Goal: Task Accomplishment & Management: Manage account settings

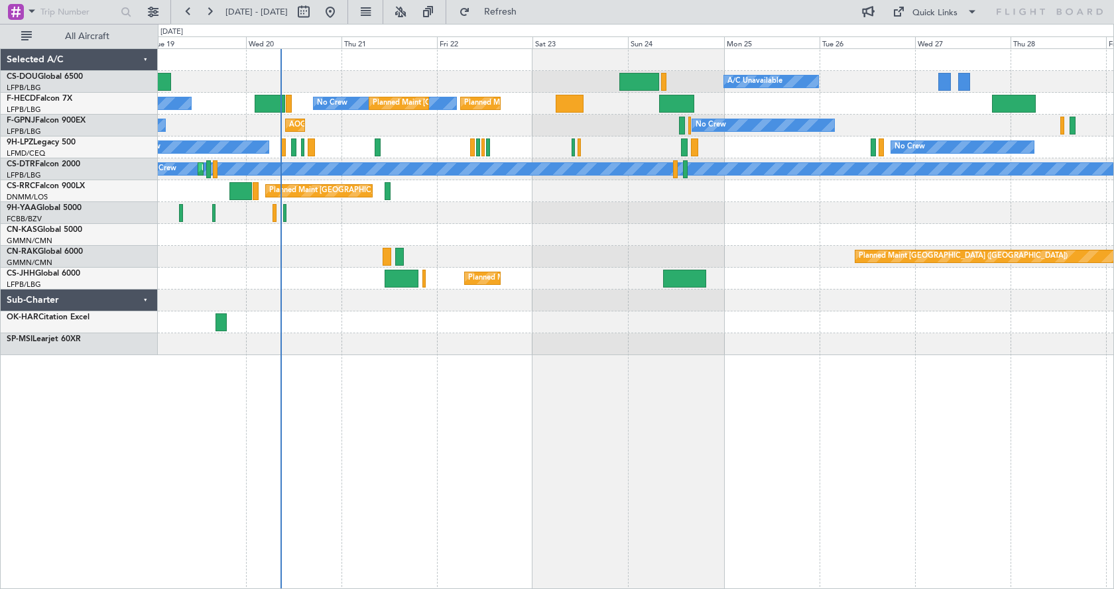
click at [592, 451] on div "Planned Maint [GEOGRAPHIC_DATA] ([GEOGRAPHIC_DATA]) A/C Unavailable Planned Mai…" at bounding box center [636, 318] width 956 height 541
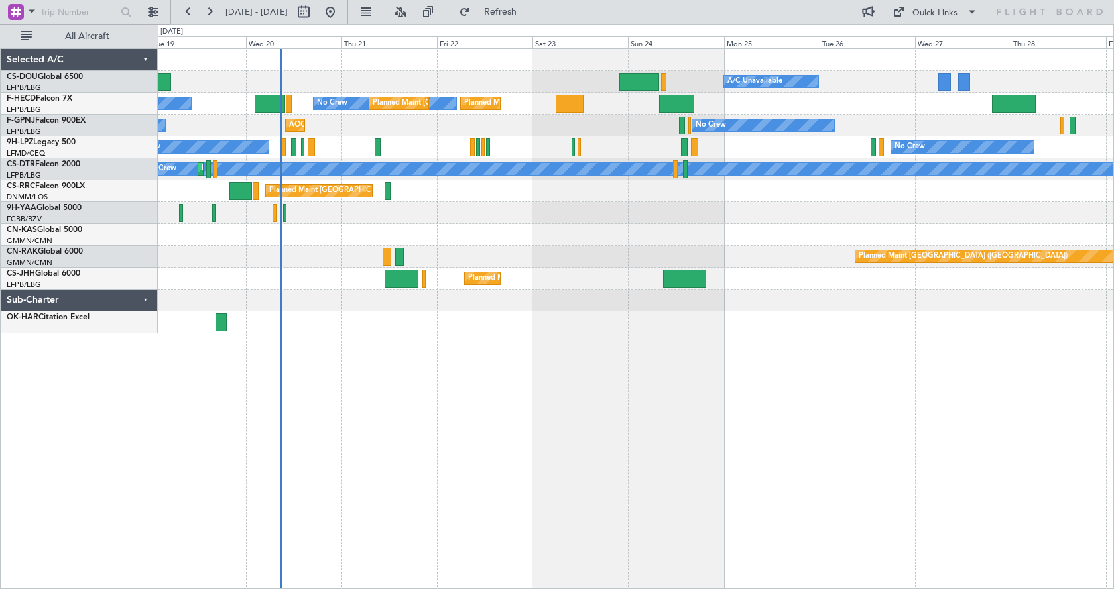
click at [559, 357] on div "Planned Maint [GEOGRAPHIC_DATA] ([GEOGRAPHIC_DATA]) A/C Unavailable Planned Mai…" at bounding box center [636, 318] width 956 height 541
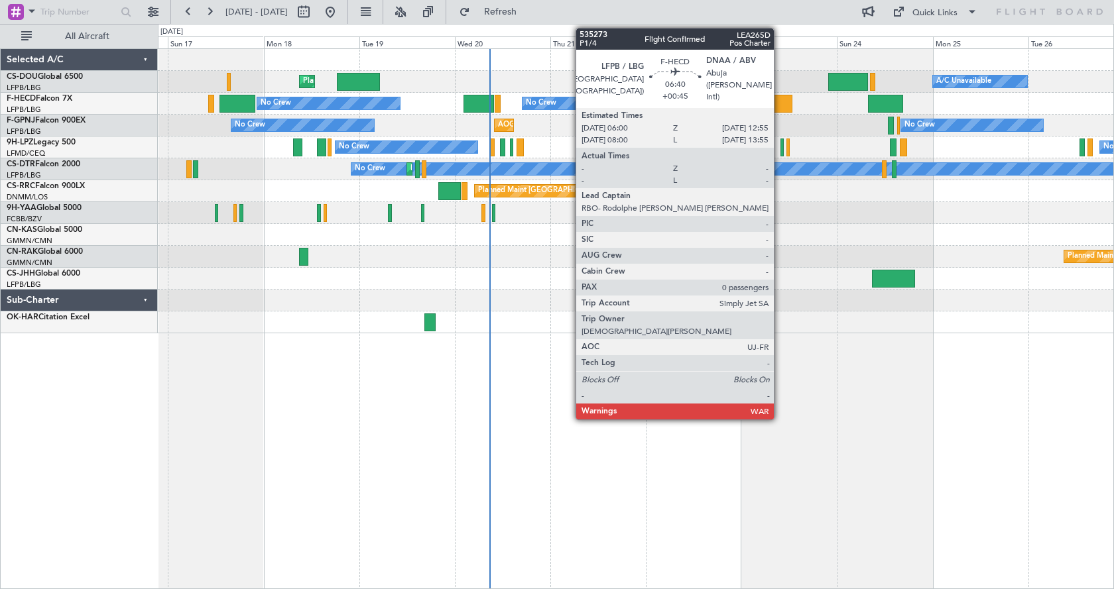
click at [779, 102] on div at bounding box center [778, 104] width 28 height 18
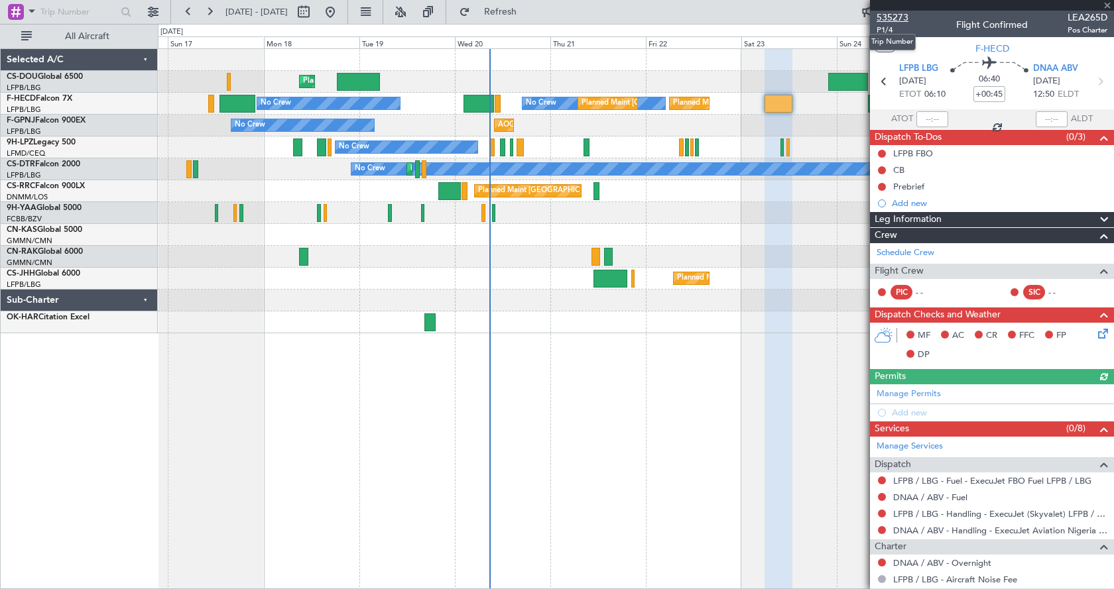
click at [882, 11] on span "535273" at bounding box center [892, 18] width 32 height 14
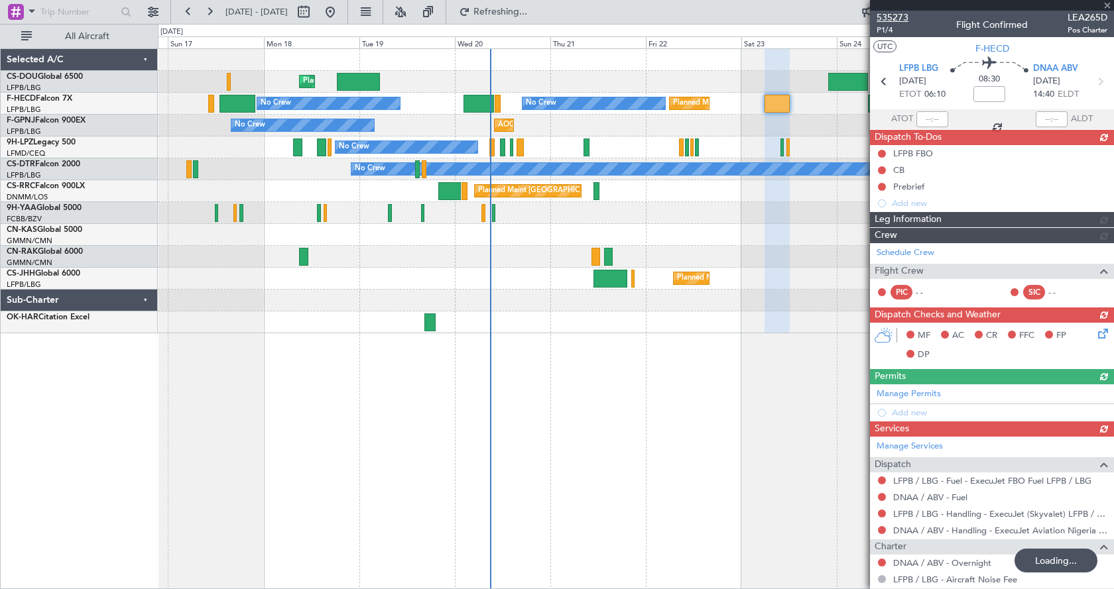
type input "+02:35"
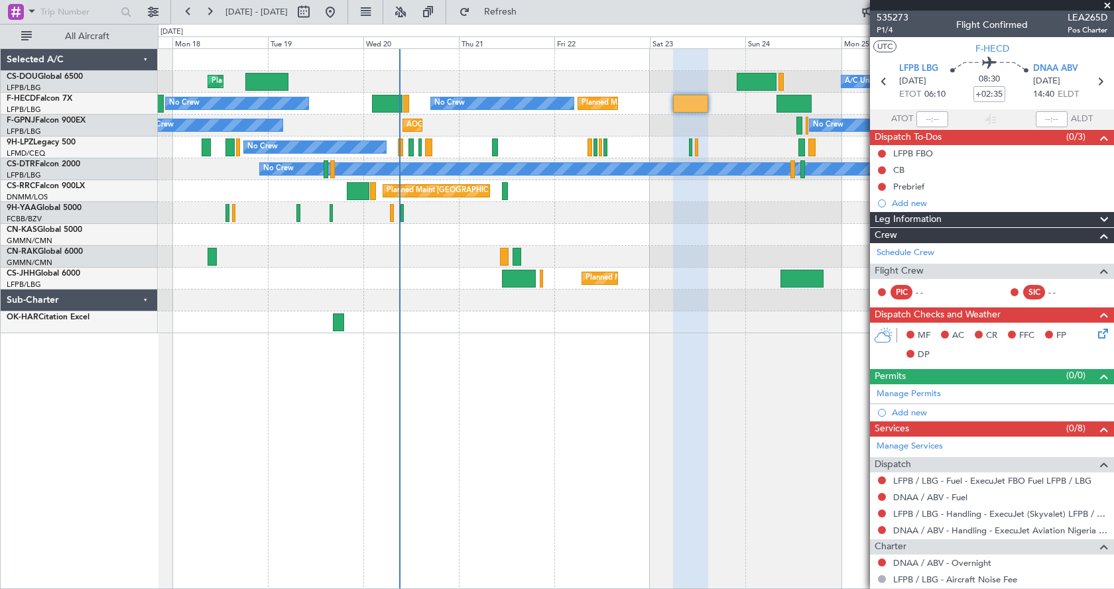
click at [418, 177] on div "Planned Maint [GEOGRAPHIC_DATA] ([GEOGRAPHIC_DATA]) Planned Maint [GEOGRAPHIC_D…" at bounding box center [635, 191] width 955 height 284
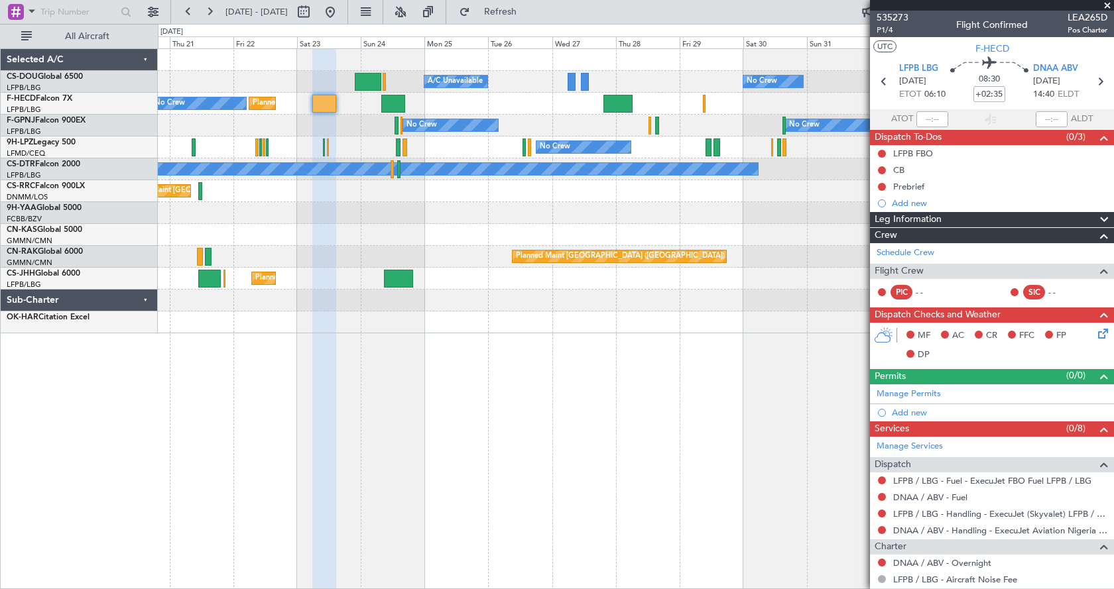
click at [399, 195] on div "Planned Maint [GEOGRAPHIC_DATA] ([GEOGRAPHIC_DATA])" at bounding box center [635, 191] width 955 height 22
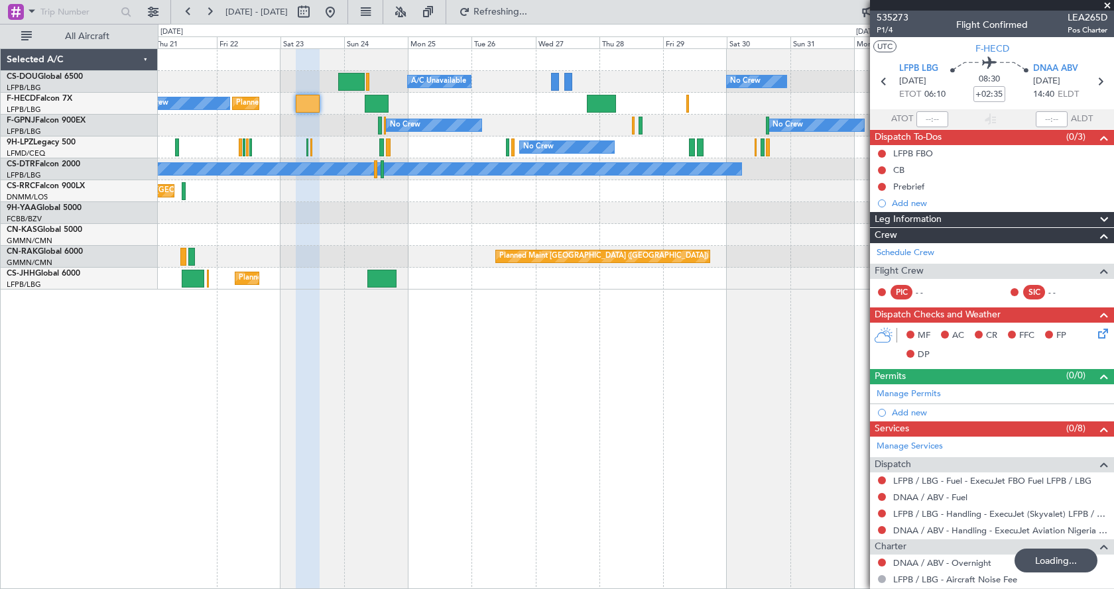
click at [394, 241] on div at bounding box center [635, 235] width 955 height 22
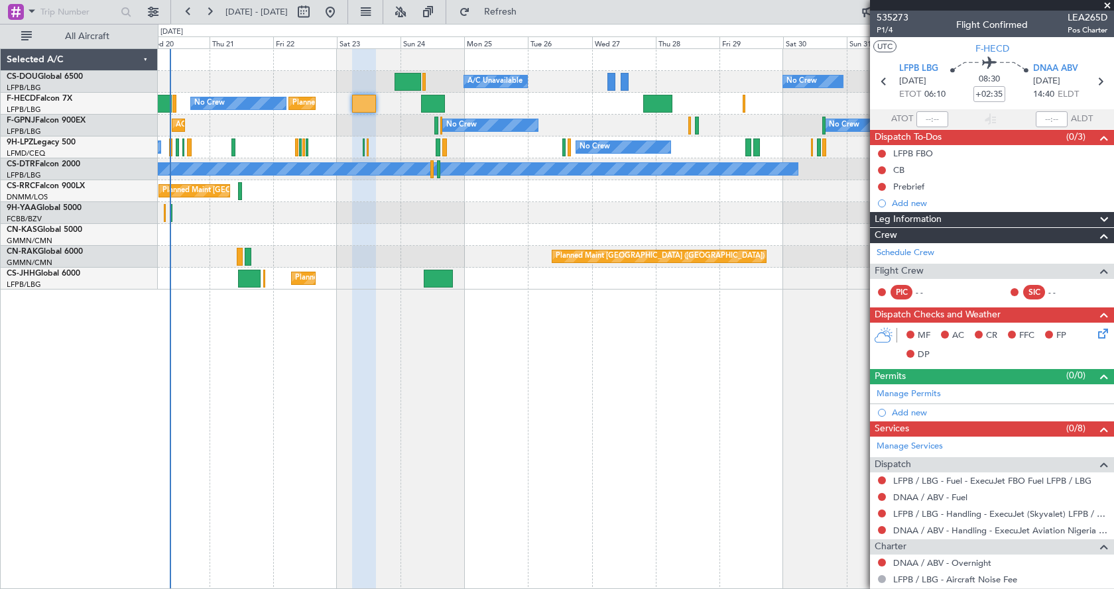
click at [426, 415] on div "Planned Maint Paris (Le Bourget) A/C Unavailable No Crew Planned Maint London (…" at bounding box center [636, 318] width 956 height 541
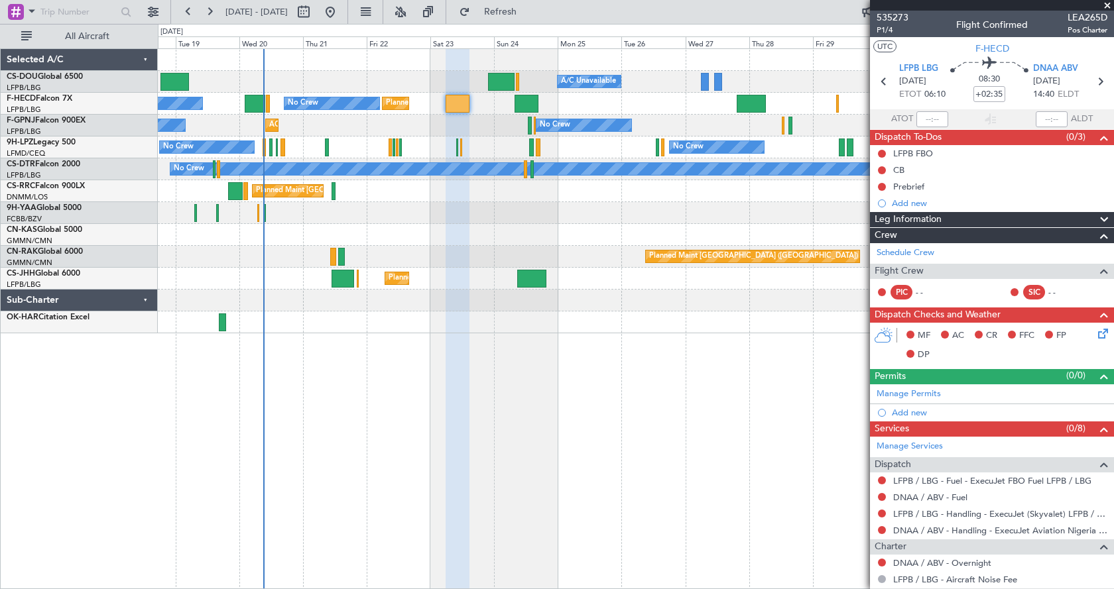
click at [370, 370] on div "No Crew Planned Maint Paris (Le Bourget) A/C Unavailable Planned Maint London (…" at bounding box center [636, 318] width 956 height 541
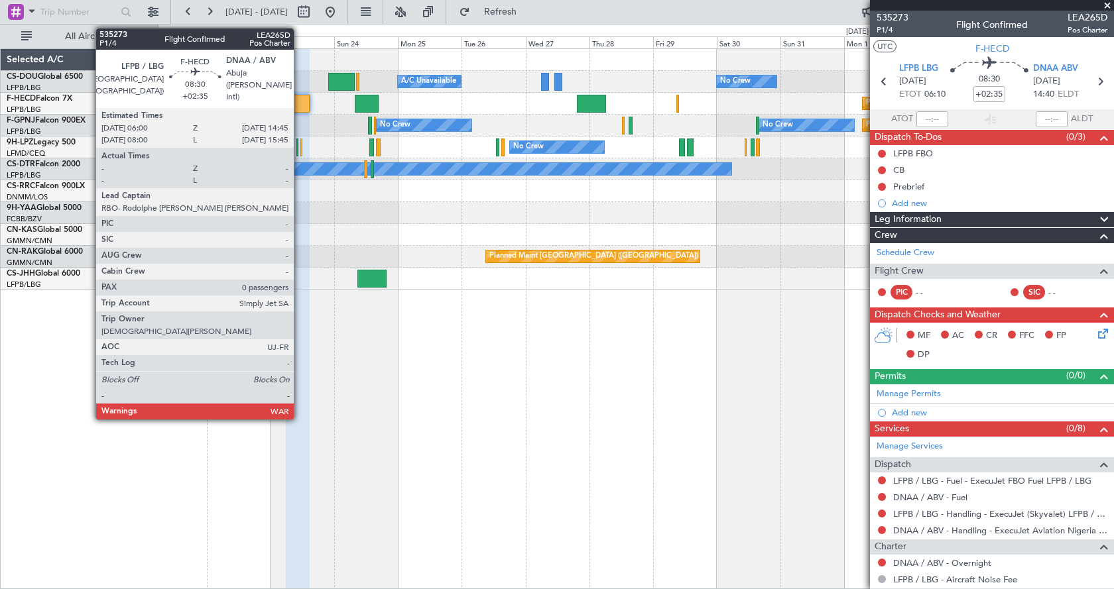
click at [300, 101] on div at bounding box center [298, 104] width 24 height 18
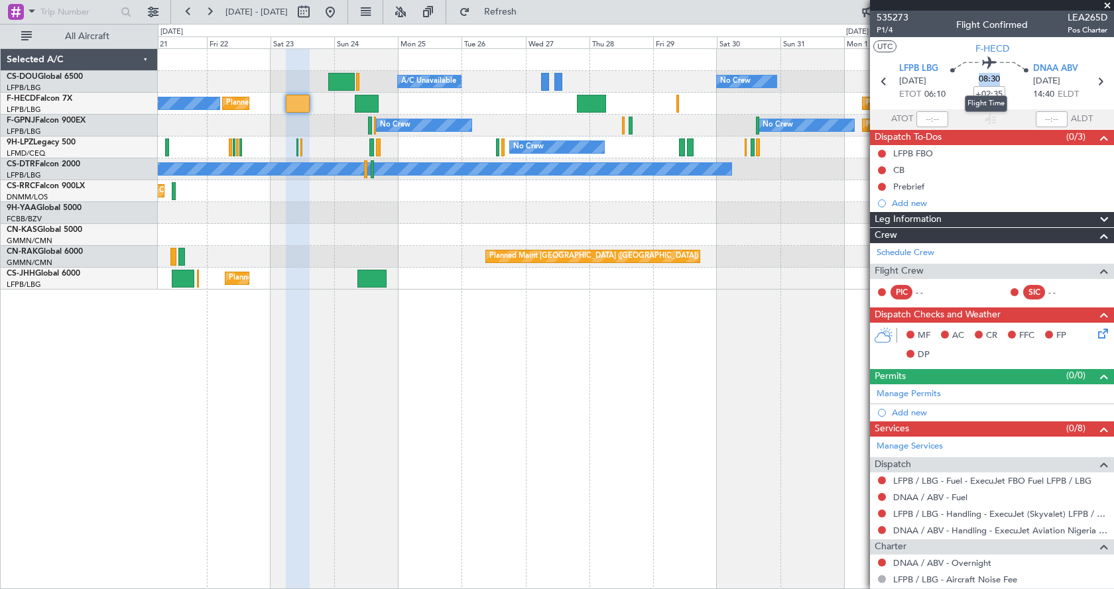
drag, startPoint x: 998, startPoint y: 79, endPoint x: 976, endPoint y: 80, distance: 21.9
click at [976, 80] on div "08:30 +02:35" at bounding box center [988, 81] width 87 height 49
click at [597, 467] on div "Planned Maint Paris (Le Bourget) A/C Unavailable No Crew Planned Maint London (…" at bounding box center [636, 318] width 956 height 541
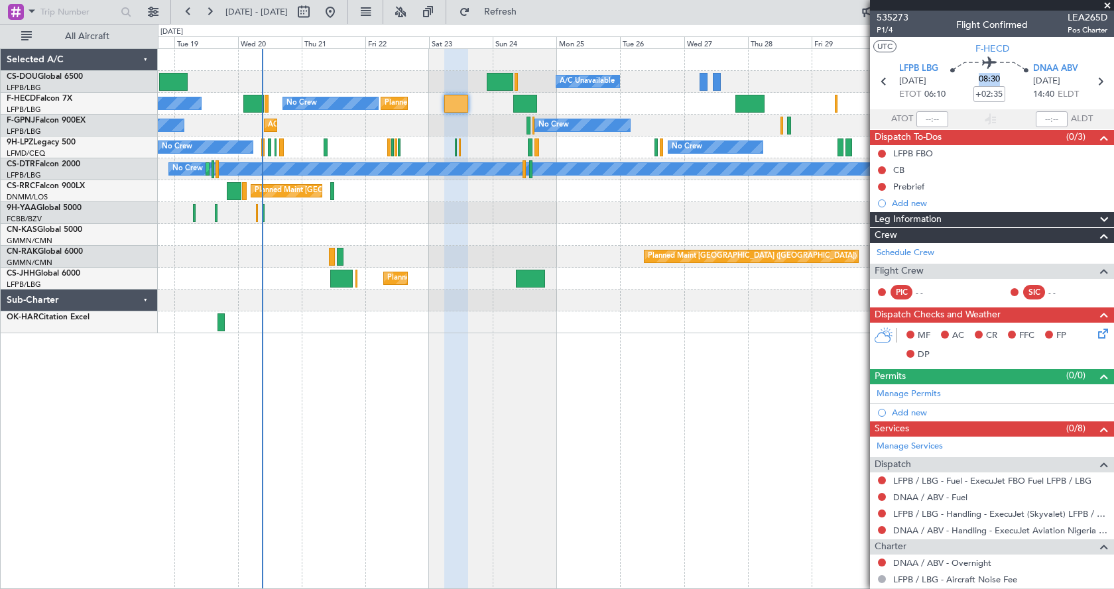
click at [609, 378] on div "Planned Maint Paris (Le Bourget) A/C Unavailable No Crew Planned Maint London (…" at bounding box center [636, 318] width 956 height 541
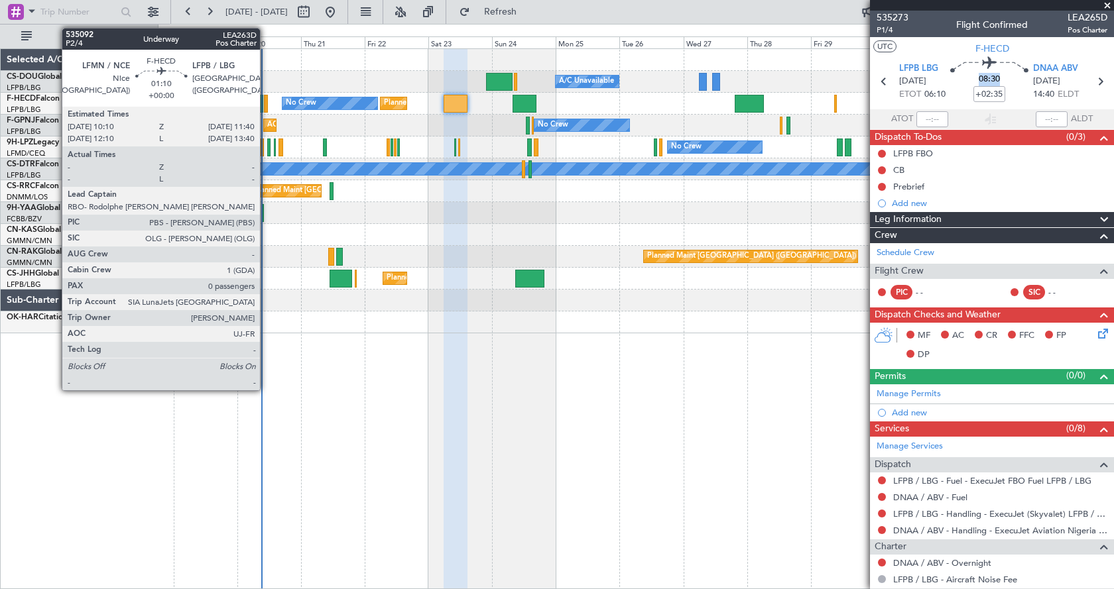
click at [266, 99] on div at bounding box center [266, 104] width 5 height 18
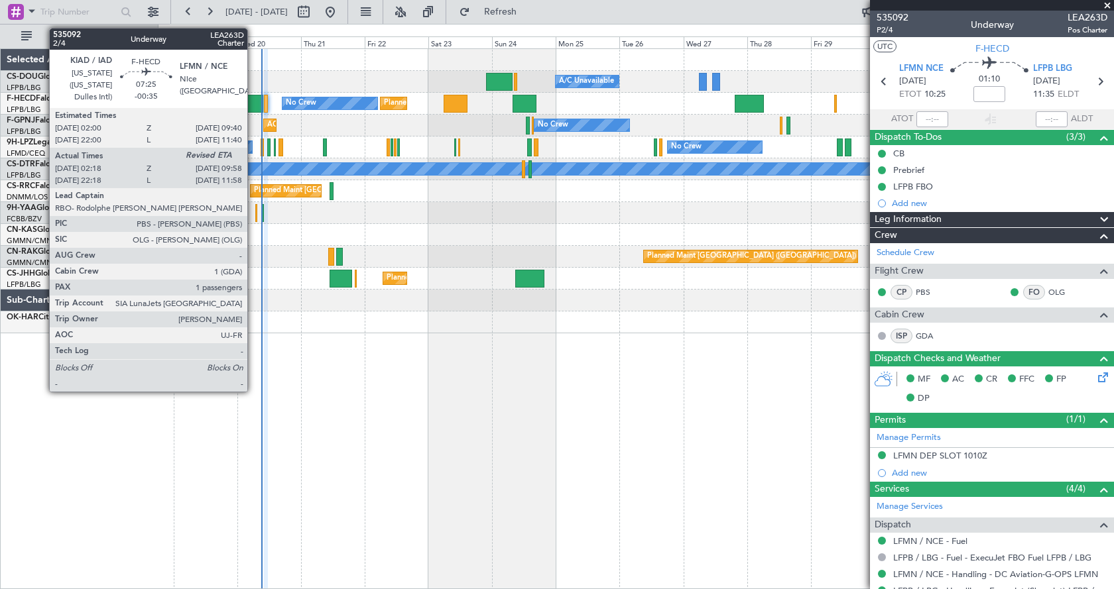
click at [253, 105] on div at bounding box center [253, 104] width 21 height 18
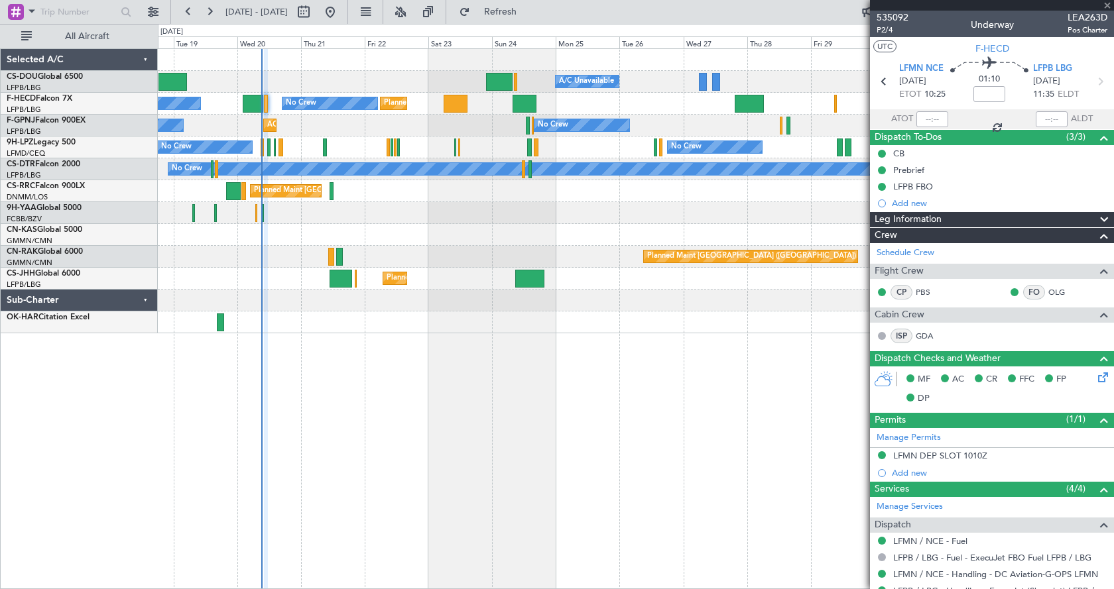
type input "-00:35"
type input "02:28"
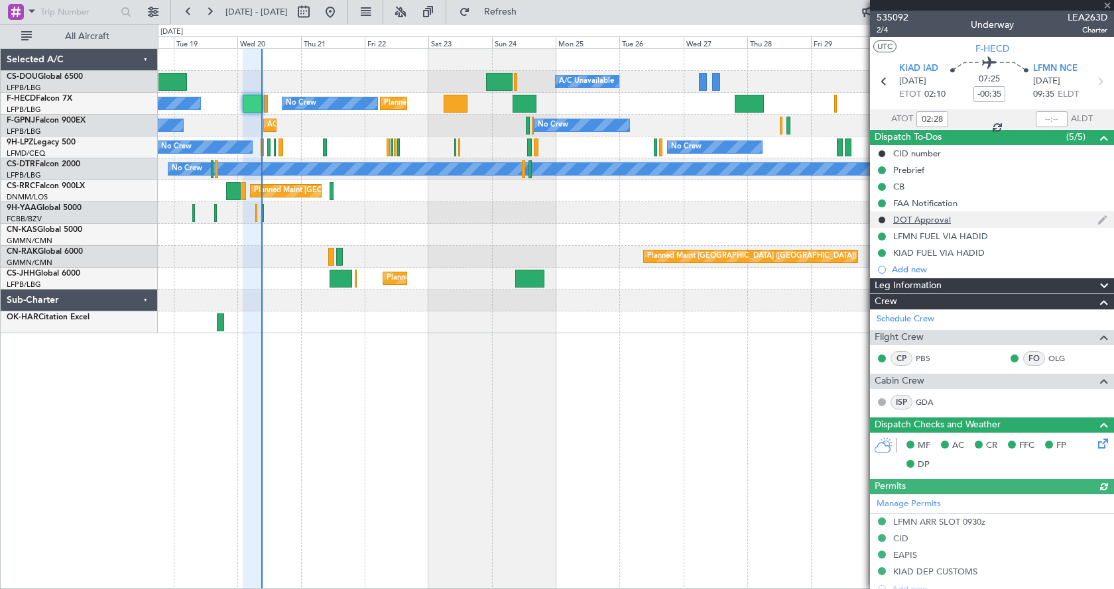
scroll to position [133, 0]
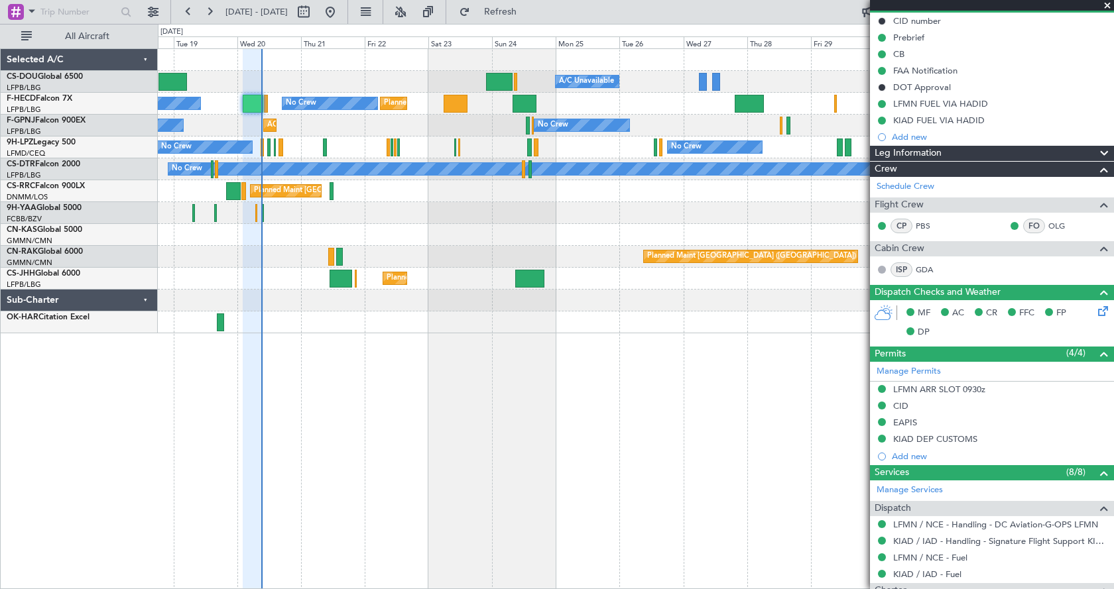
click at [1108, 4] on span at bounding box center [1106, 6] width 13 height 12
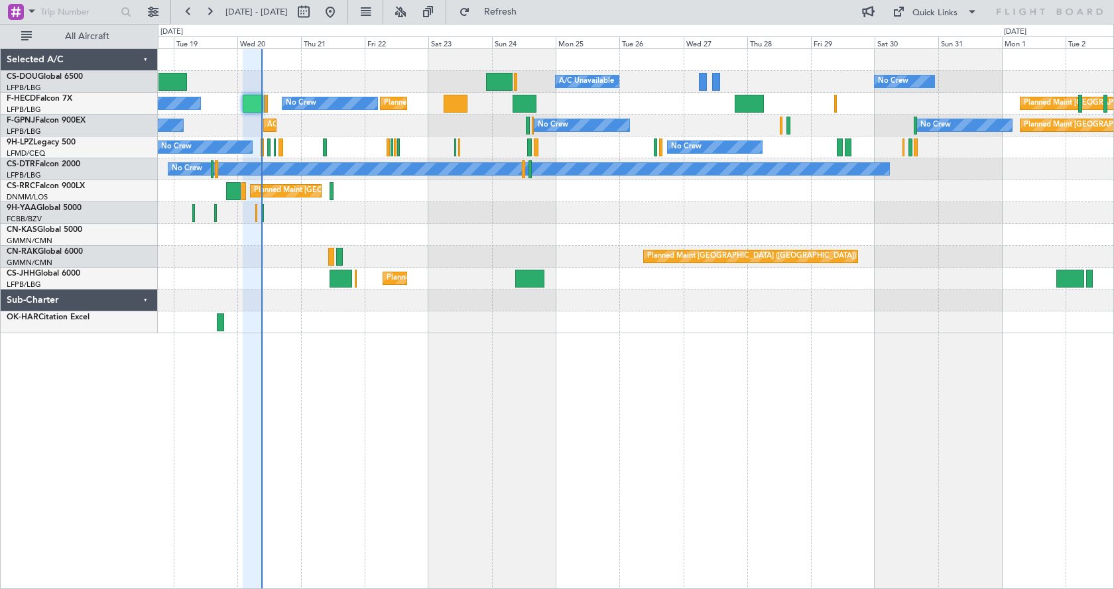
type input "0"
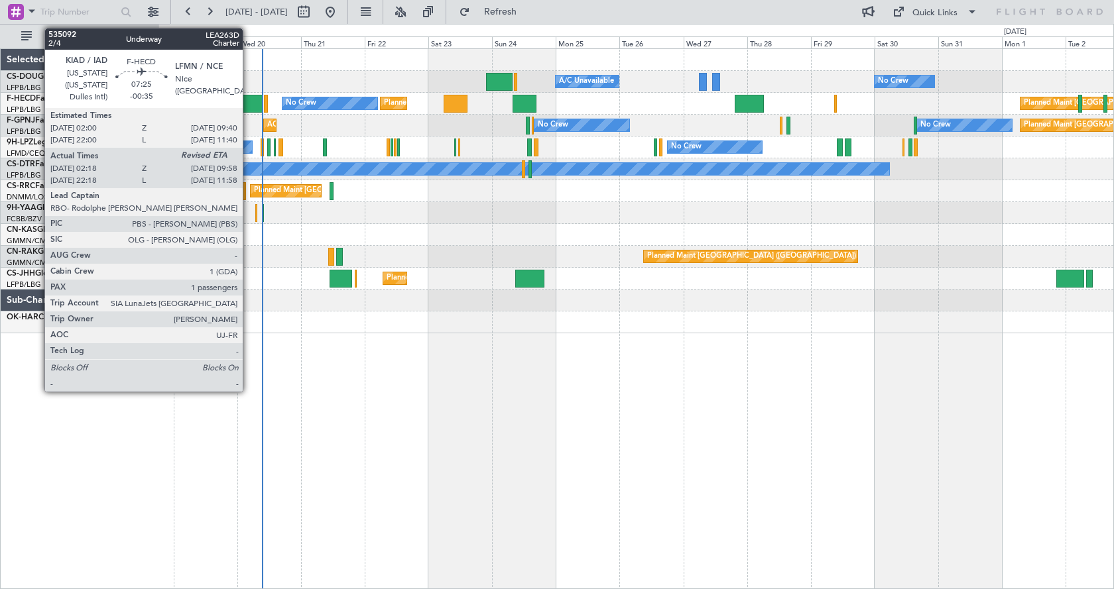
click at [249, 101] on div at bounding box center [253, 104] width 21 height 18
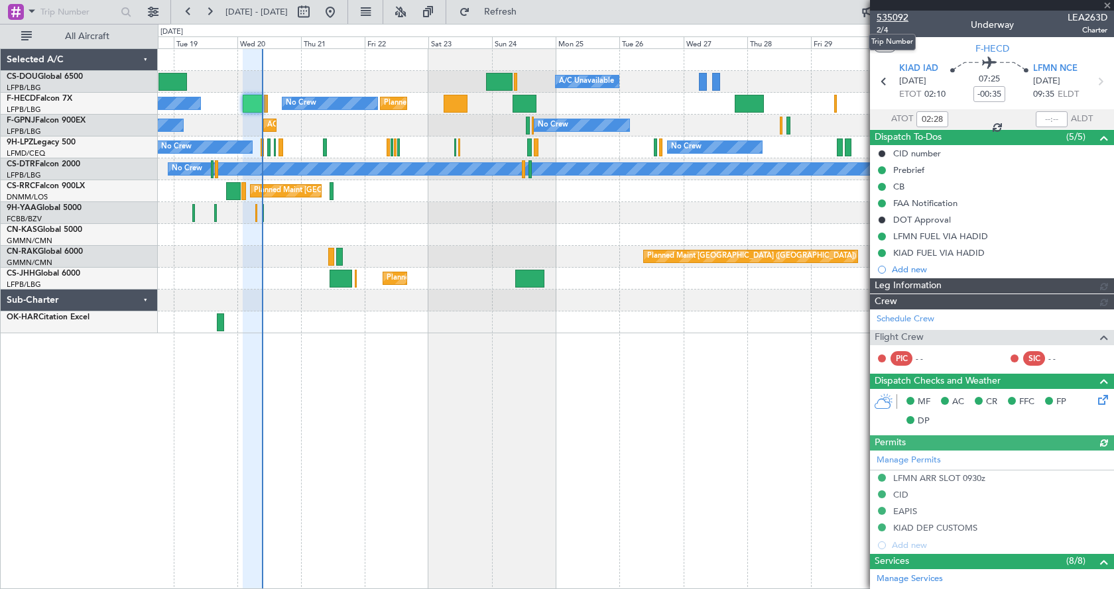
click at [897, 19] on span "535092" at bounding box center [892, 18] width 32 height 14
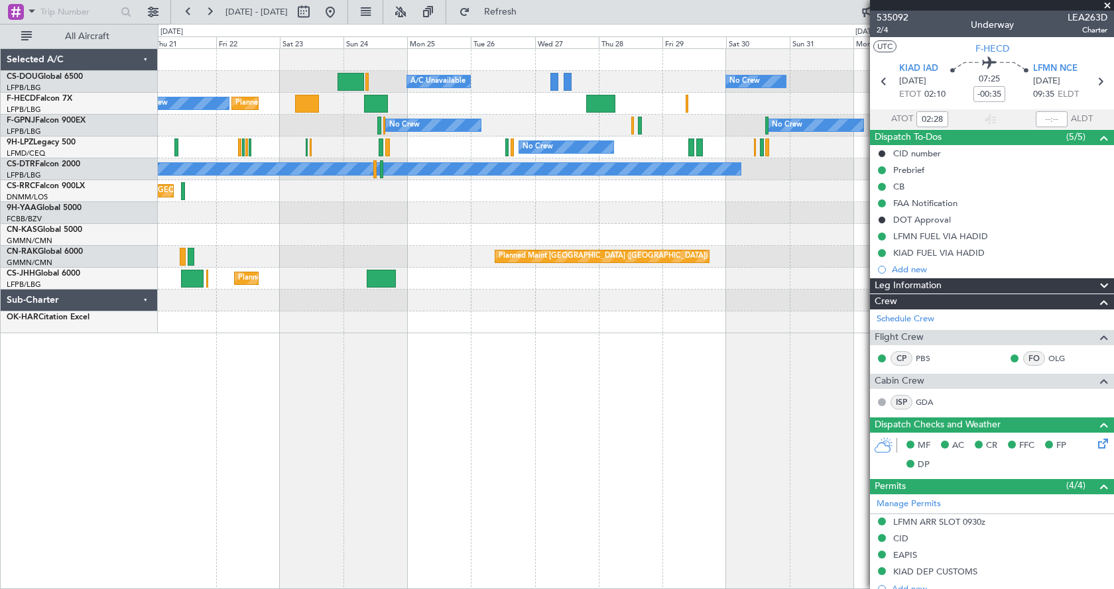
click at [525, 382] on div "No Crew Planned Maint Paris (Le Bourget) A/C Unavailable Planned Maint London (…" at bounding box center [636, 318] width 956 height 541
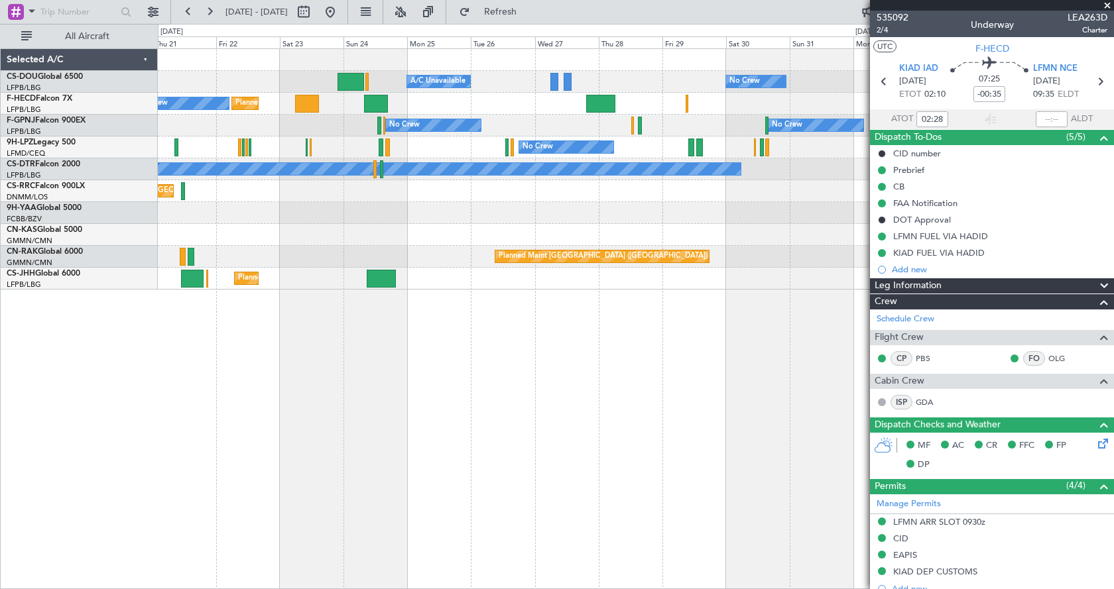
click at [306, 103] on div at bounding box center [307, 104] width 24 height 18
click at [905, 20] on span "535092" at bounding box center [892, 18] width 32 height 14
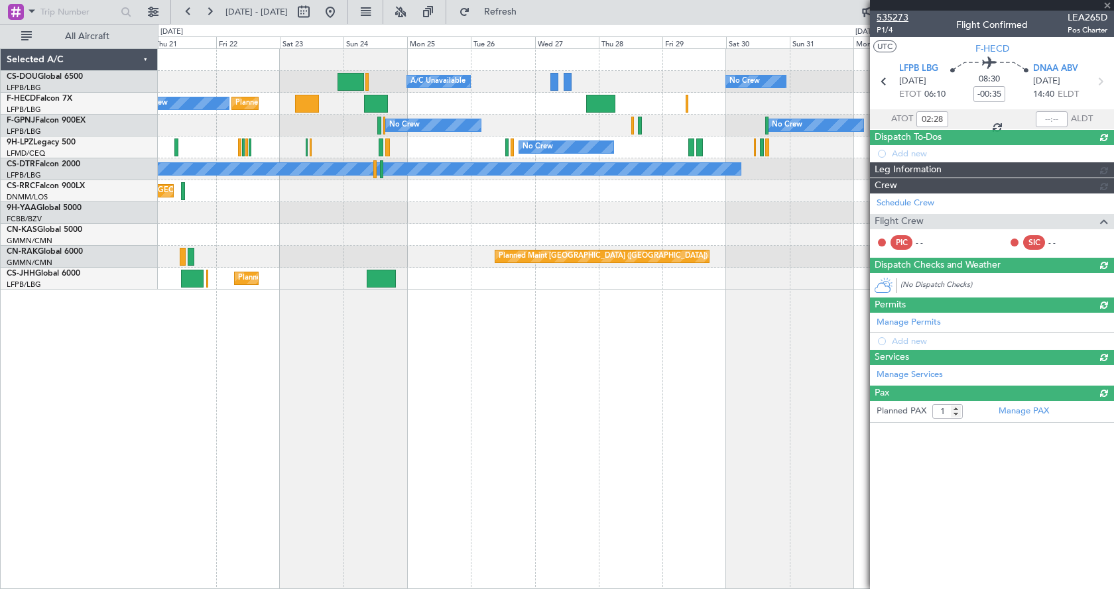
type input "+02:35"
type input "0"
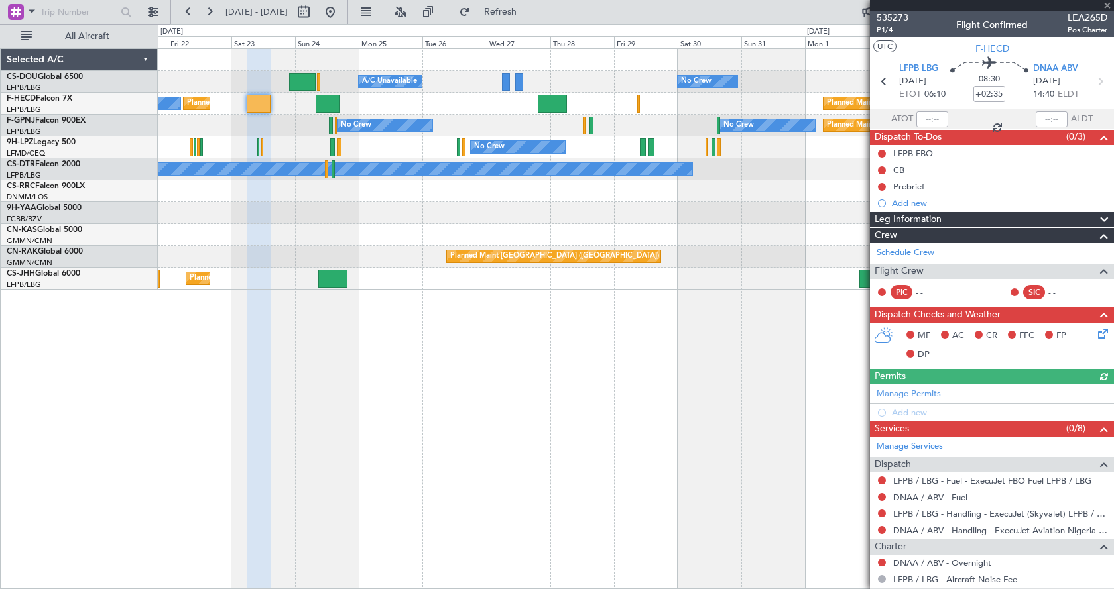
click at [584, 384] on div "No Crew Planned Maint Paris (Le Bourget) A/C Unavailable Planned Maint London (…" at bounding box center [636, 318] width 956 height 541
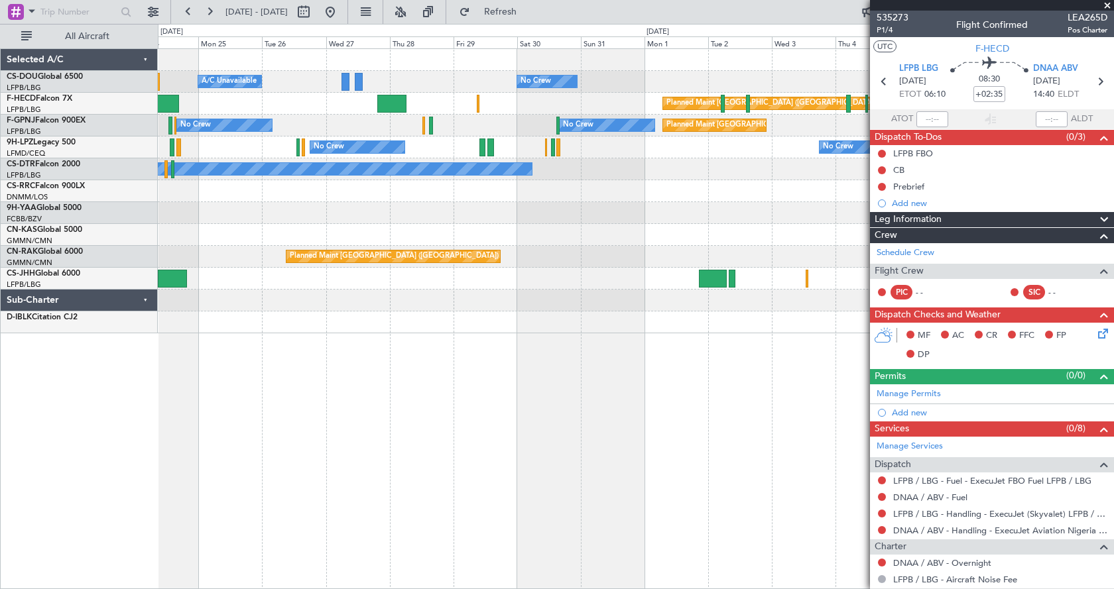
click at [501, 392] on div "No Crew Planned Maint Paris (Le Bourget) A/C Unavailable Planned Maint Paris (L…" at bounding box center [636, 318] width 956 height 541
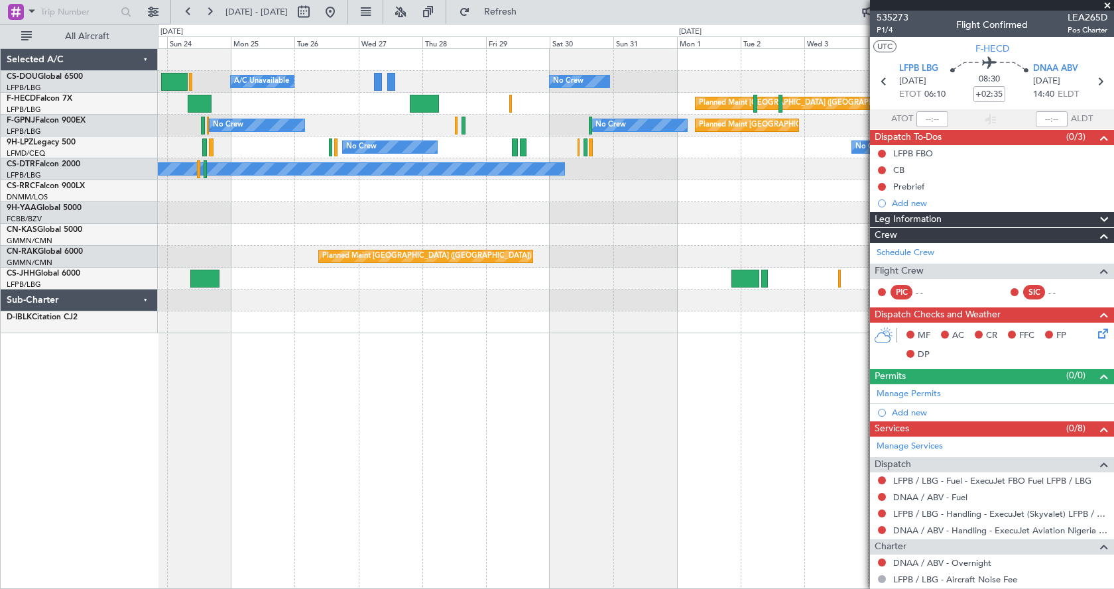
click at [605, 394] on div "No Crew Planned Maint Paris (Le Bourget) A/C Unavailable Planned Maint Paris (L…" at bounding box center [636, 318] width 956 height 541
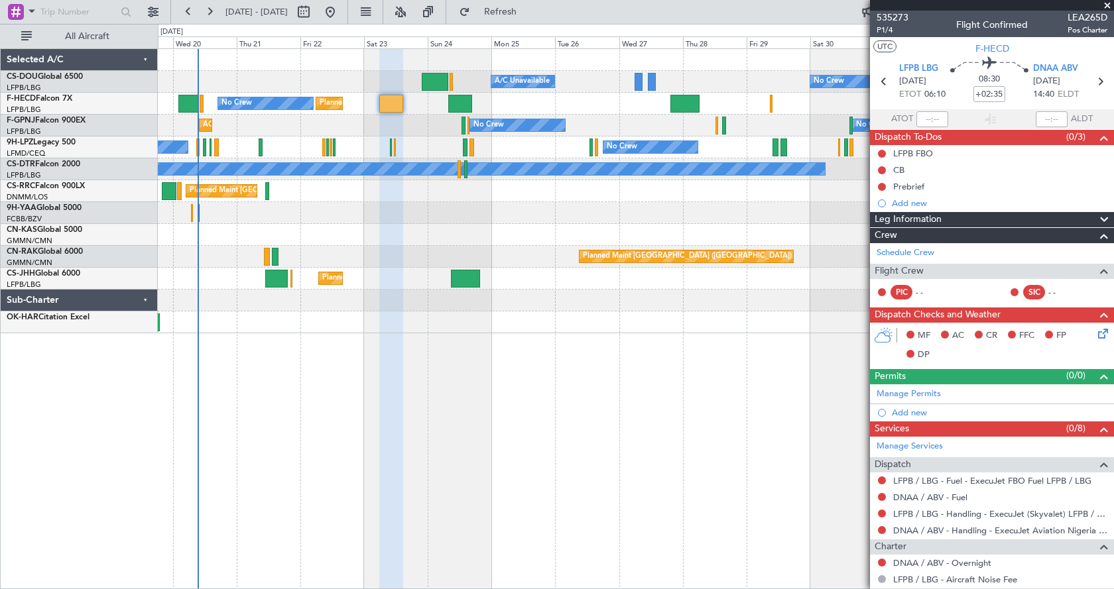
click at [512, 367] on div "No Crew Planned Maint Paris (Le Bourget) A/C Unavailable Planned Maint London (…" at bounding box center [636, 318] width 956 height 541
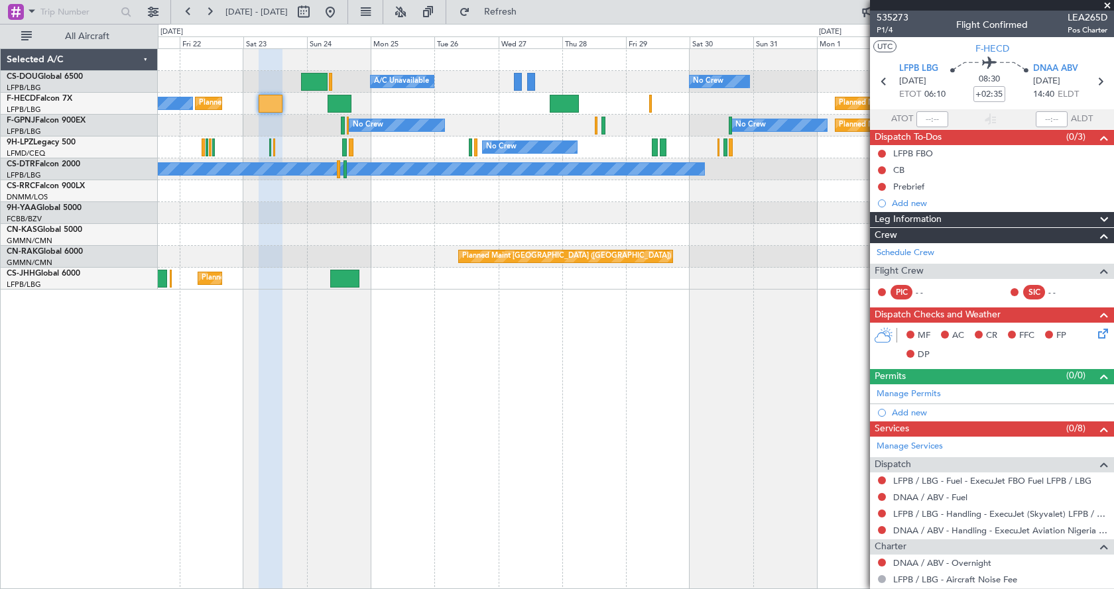
click at [1106, 3] on span at bounding box center [1106, 6] width 13 height 12
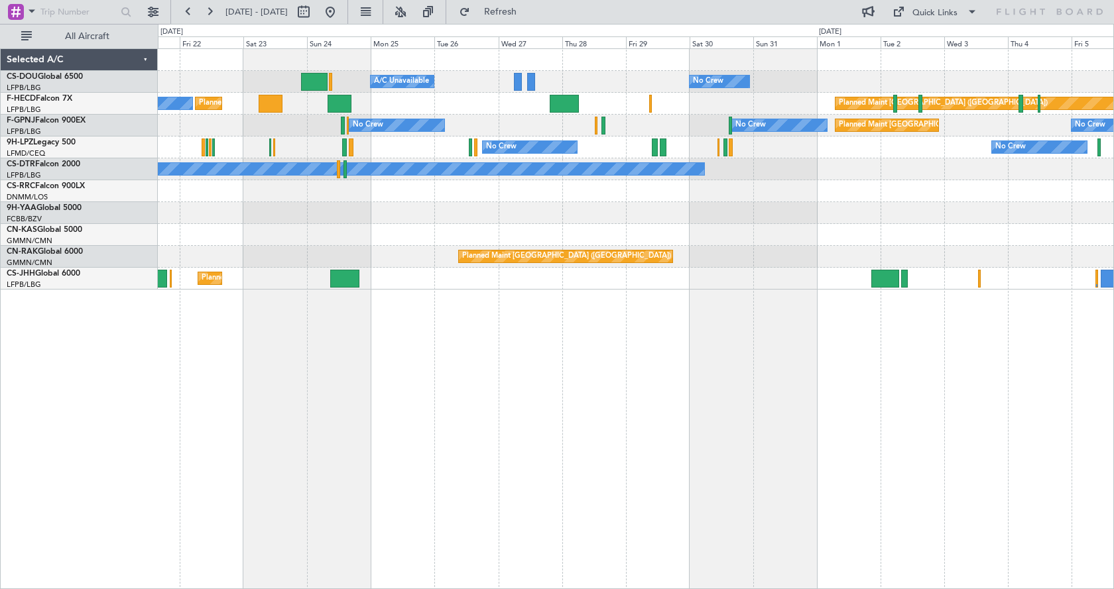
click at [642, 465] on div "No Crew Planned Maint Paris (Le Bourget) A/C Unavailable Planned Maint London (…" at bounding box center [636, 318] width 956 height 541
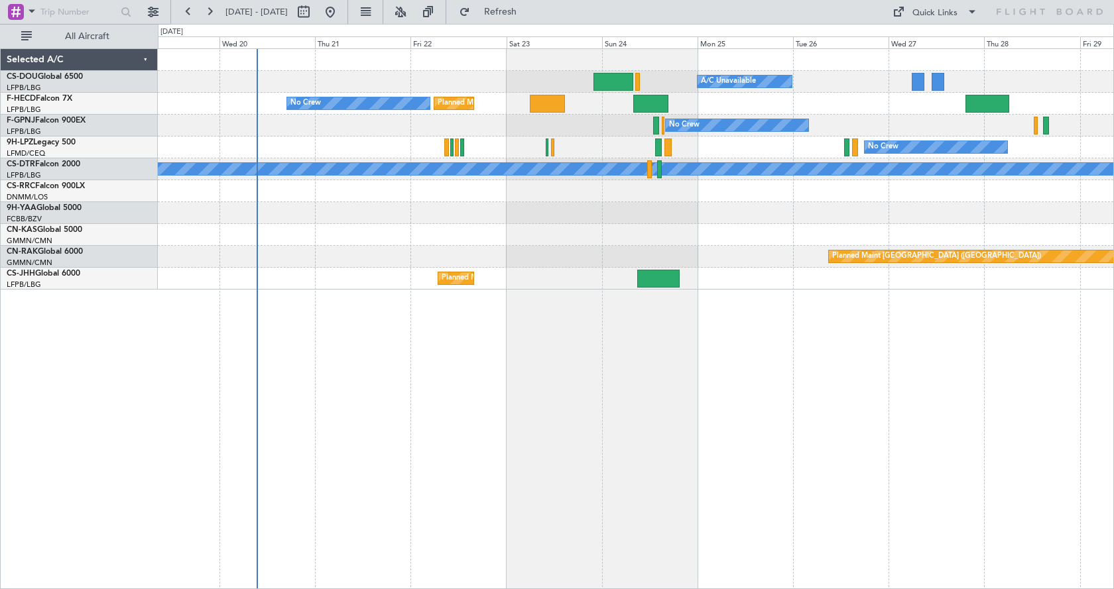
click at [488, 439] on div "Planned Maint [GEOGRAPHIC_DATA] ([GEOGRAPHIC_DATA]) A/C Unavailable No Crew Pla…" at bounding box center [636, 318] width 956 height 541
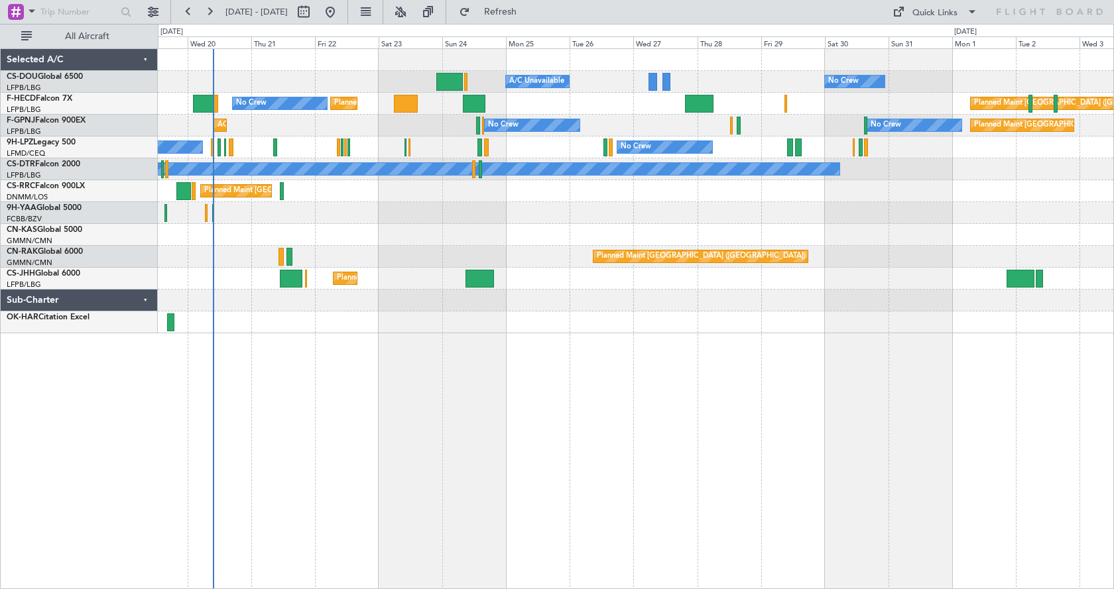
click at [711, 488] on div "Planned Maint [GEOGRAPHIC_DATA] ([GEOGRAPHIC_DATA]) A/C Unavailable No Crew Pla…" at bounding box center [636, 318] width 956 height 541
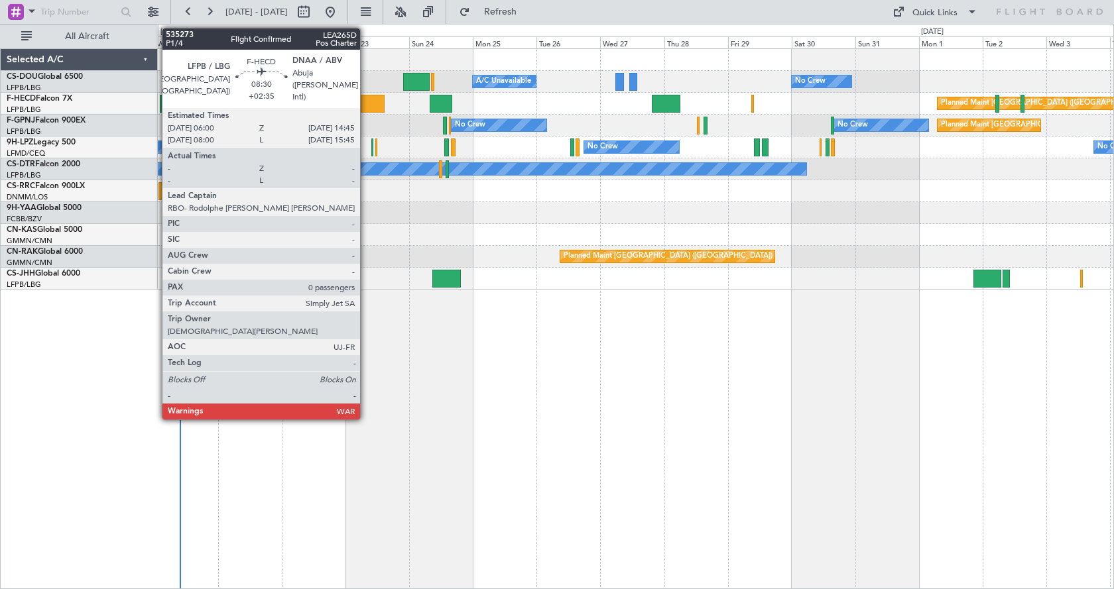
click at [366, 106] on div at bounding box center [373, 104] width 24 height 18
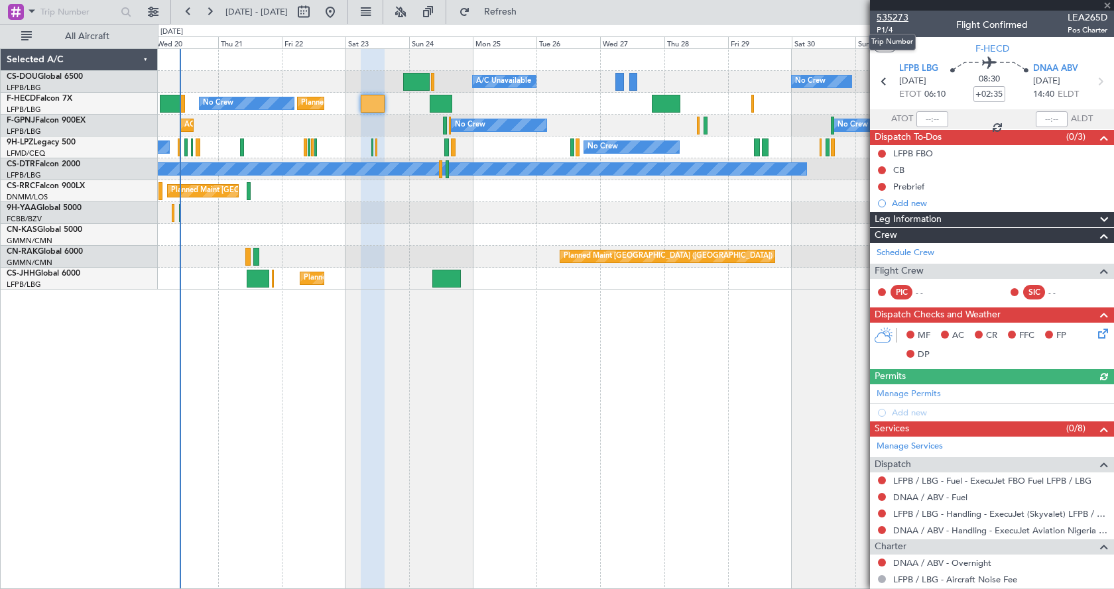
click at [897, 15] on span "535273" at bounding box center [892, 18] width 32 height 14
click at [413, 72] on div "Planned Maint [GEOGRAPHIC_DATA] ([GEOGRAPHIC_DATA]) A/C Unavailable No Crew Pla…" at bounding box center [635, 82] width 955 height 22
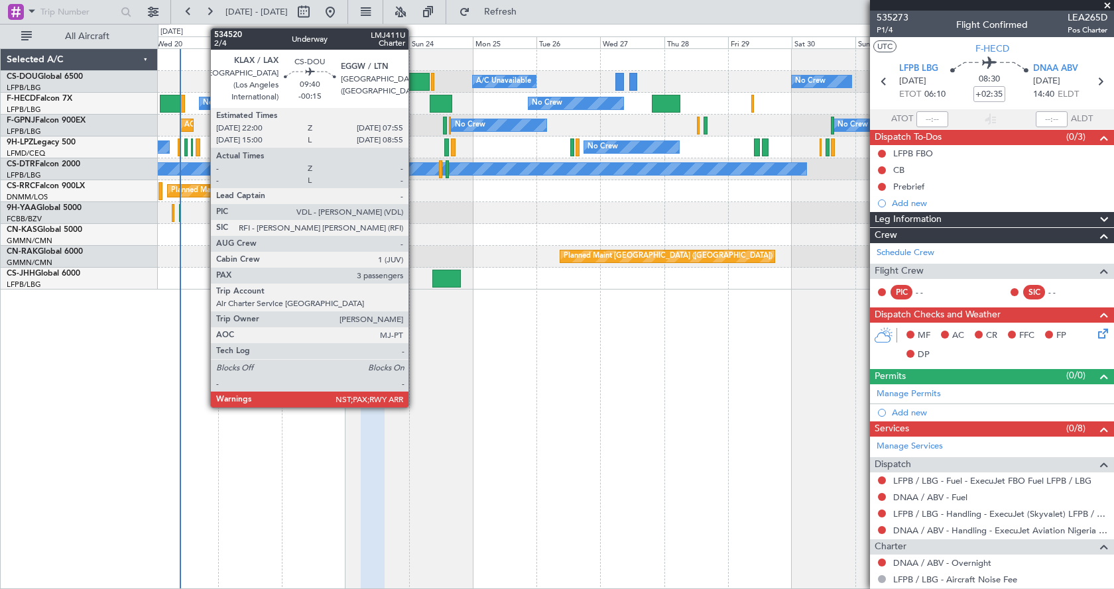
click at [414, 80] on div at bounding box center [416, 82] width 27 height 18
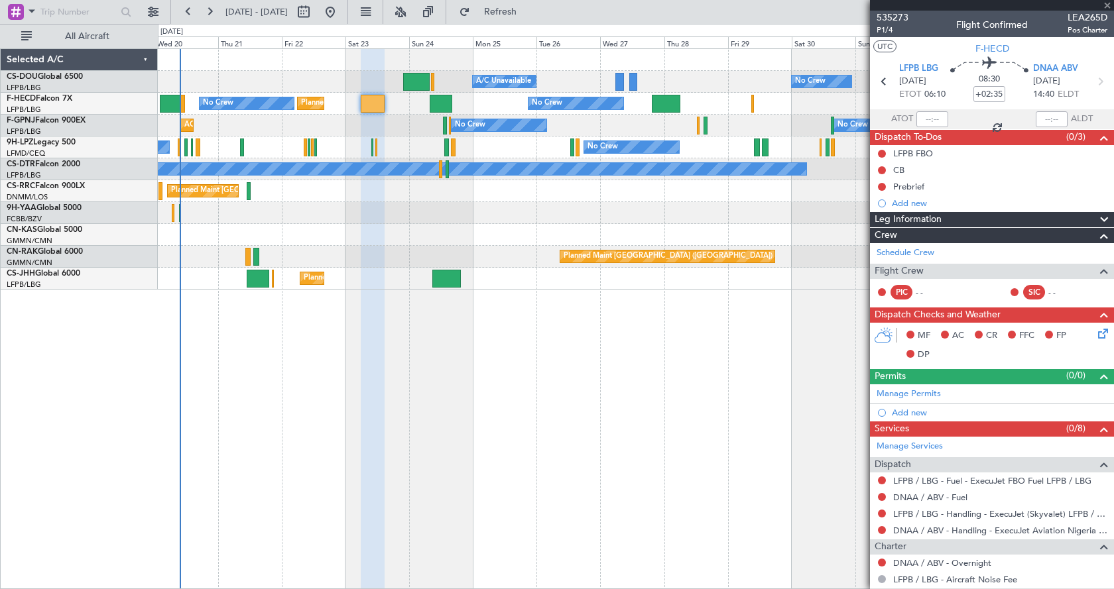
type input "-00:15"
type input "3"
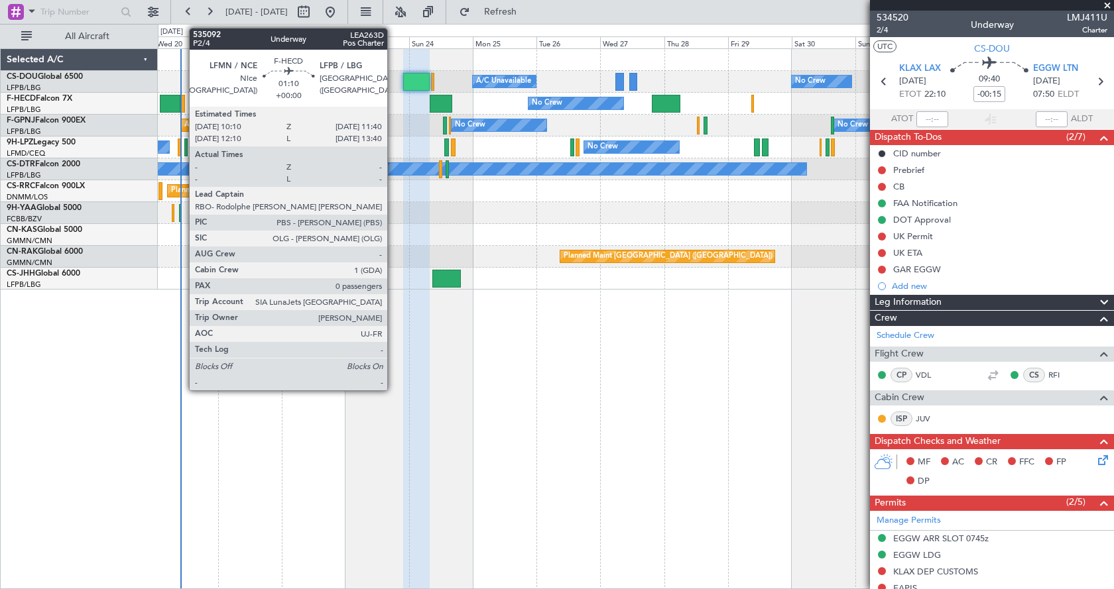
click at [182, 103] on div at bounding box center [182, 104] width 5 height 18
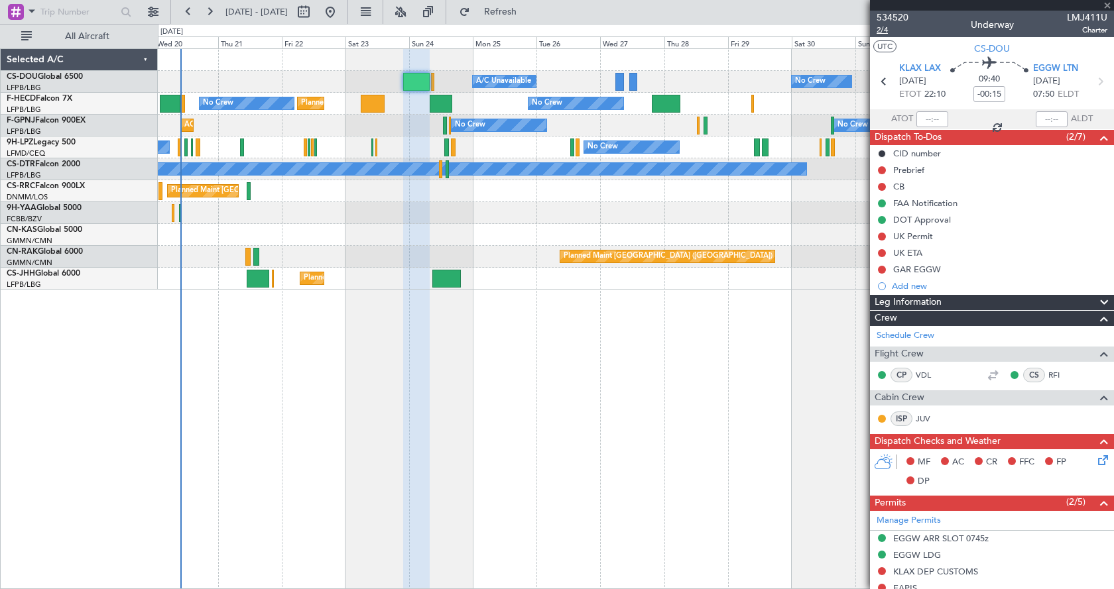
type input "0"
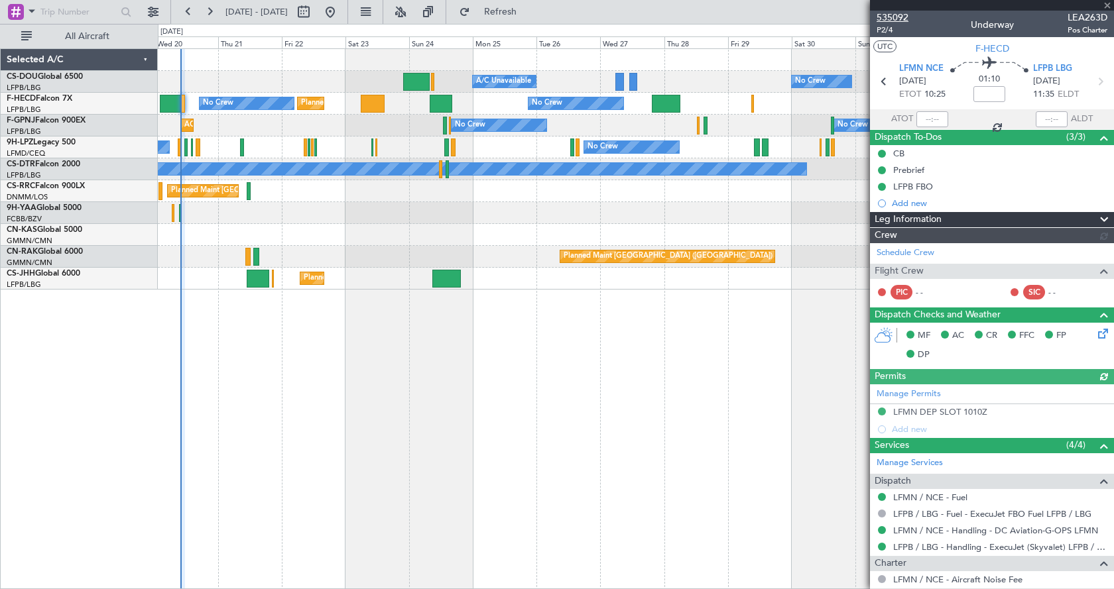
click at [893, 19] on span "535092" at bounding box center [892, 18] width 32 height 14
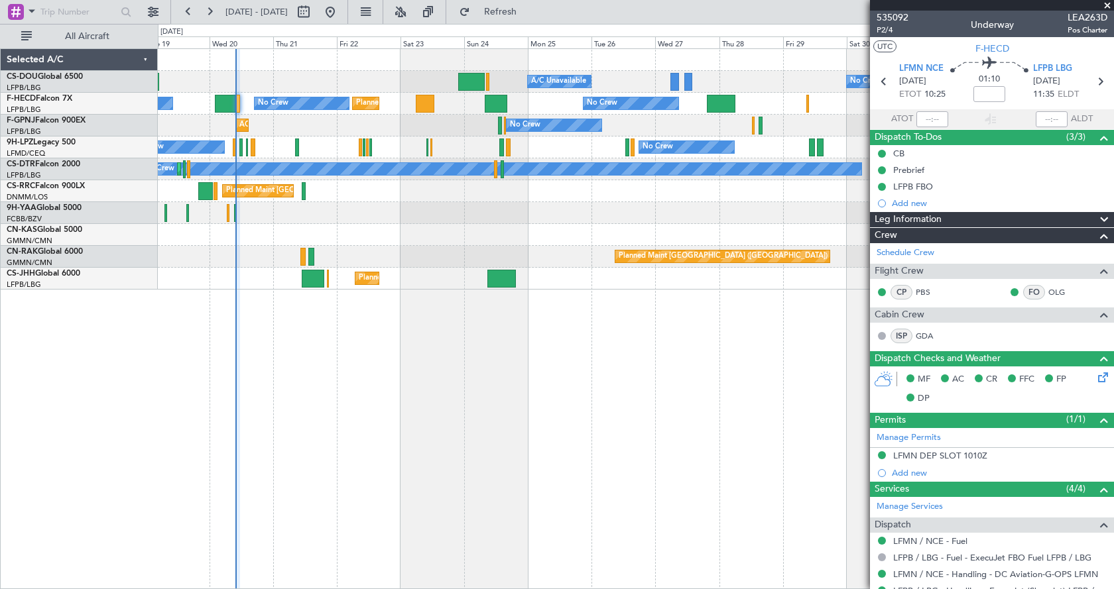
click at [373, 384] on div "Planned Maint [GEOGRAPHIC_DATA] ([GEOGRAPHIC_DATA]) A/C Unavailable No Crew Pla…" at bounding box center [636, 318] width 956 height 541
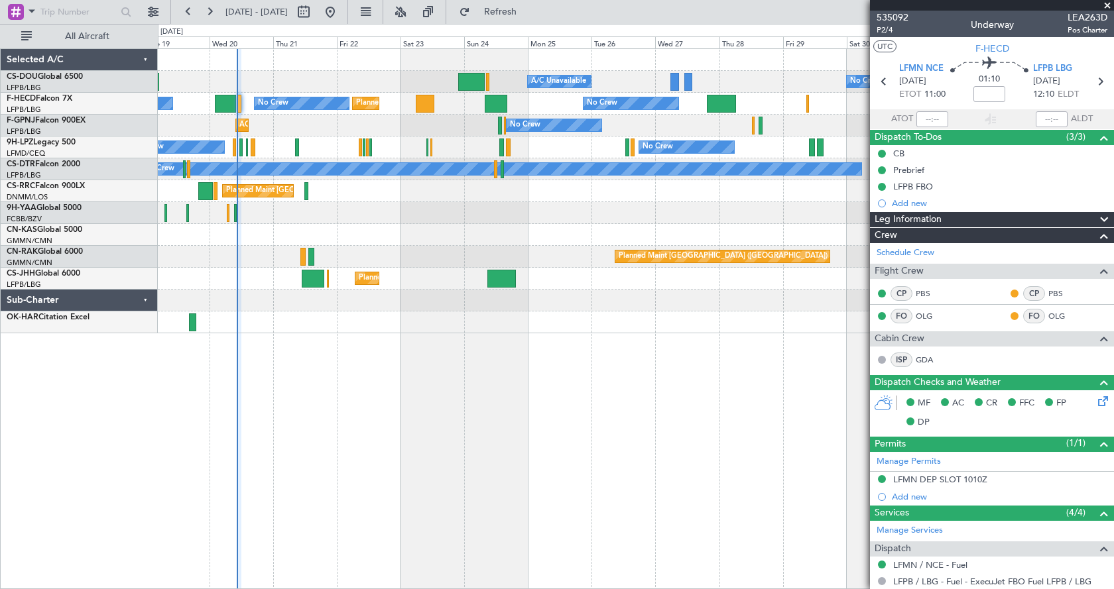
click at [636, 426] on div "No Crew Planned Maint [GEOGRAPHIC_DATA] ([GEOGRAPHIC_DATA]) A/C Unavailable Pla…" at bounding box center [636, 318] width 956 height 541
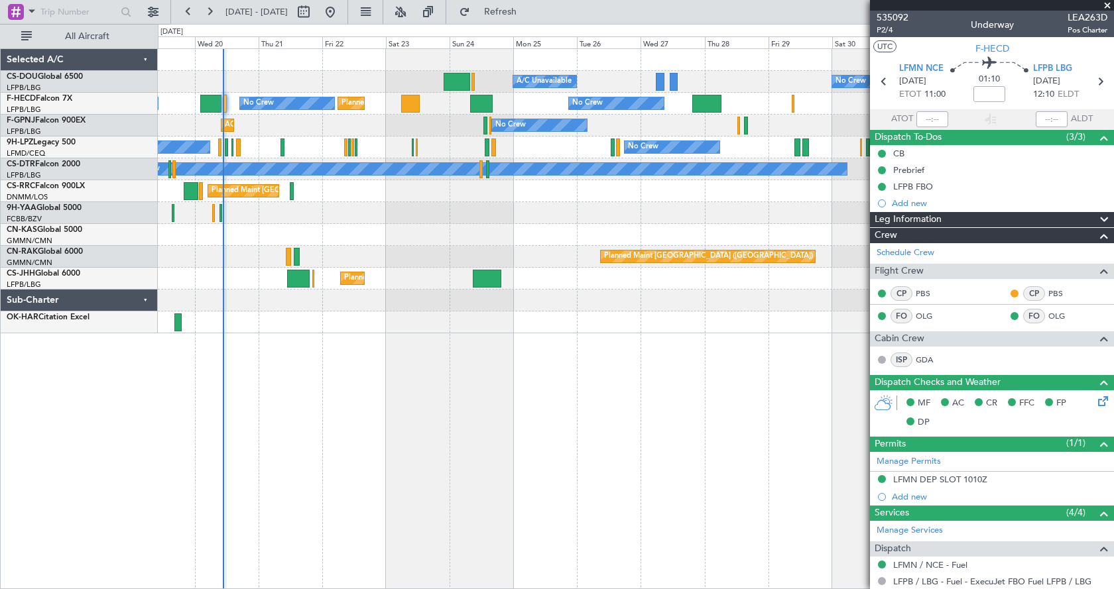
click at [1108, 1] on span at bounding box center [1106, 6] width 13 height 12
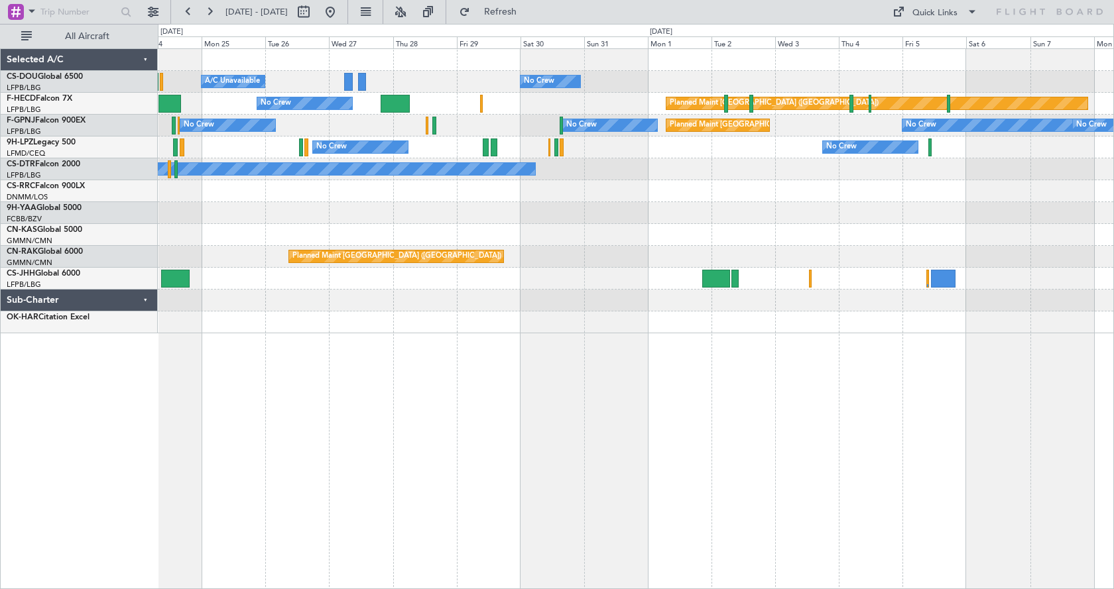
click at [398, 449] on div "Planned Maint [GEOGRAPHIC_DATA] ([GEOGRAPHIC_DATA]) A/C Unavailable No Crew Pla…" at bounding box center [636, 318] width 956 height 541
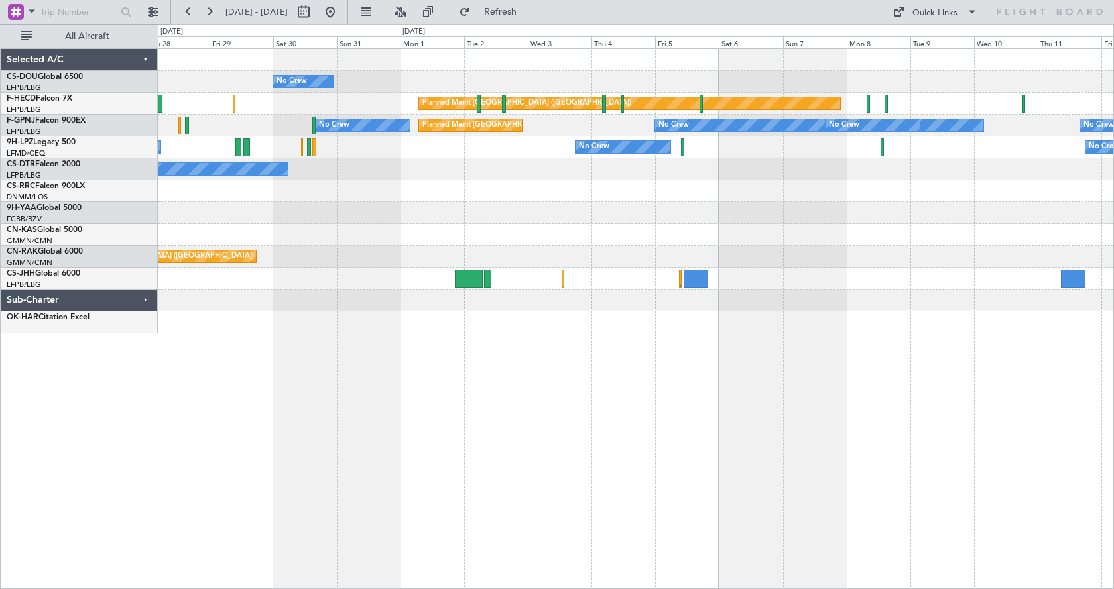
click at [355, 477] on div "No Crew A/C Unavailable Planned Maint [GEOGRAPHIC_DATA] ([GEOGRAPHIC_DATA]) Pla…" at bounding box center [636, 318] width 956 height 541
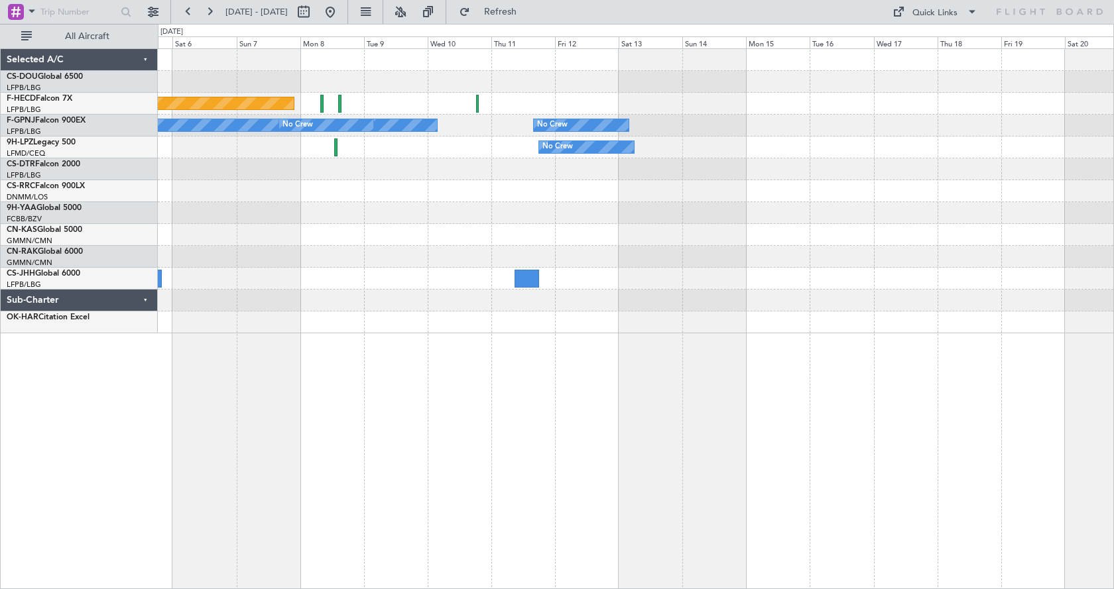
click at [288, 510] on div "Planned Maint [GEOGRAPHIC_DATA] ([GEOGRAPHIC_DATA]) No Crew No Crew No Crew Pla…" at bounding box center [636, 318] width 956 height 541
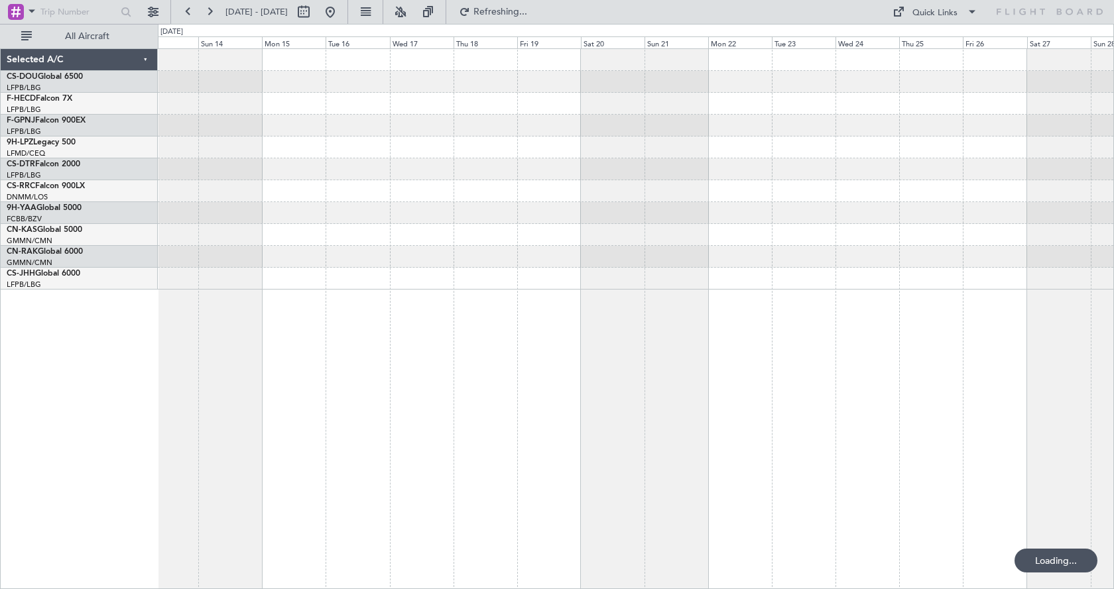
click at [1078, 445] on div "No Crew No Crew No Crew" at bounding box center [636, 318] width 956 height 541
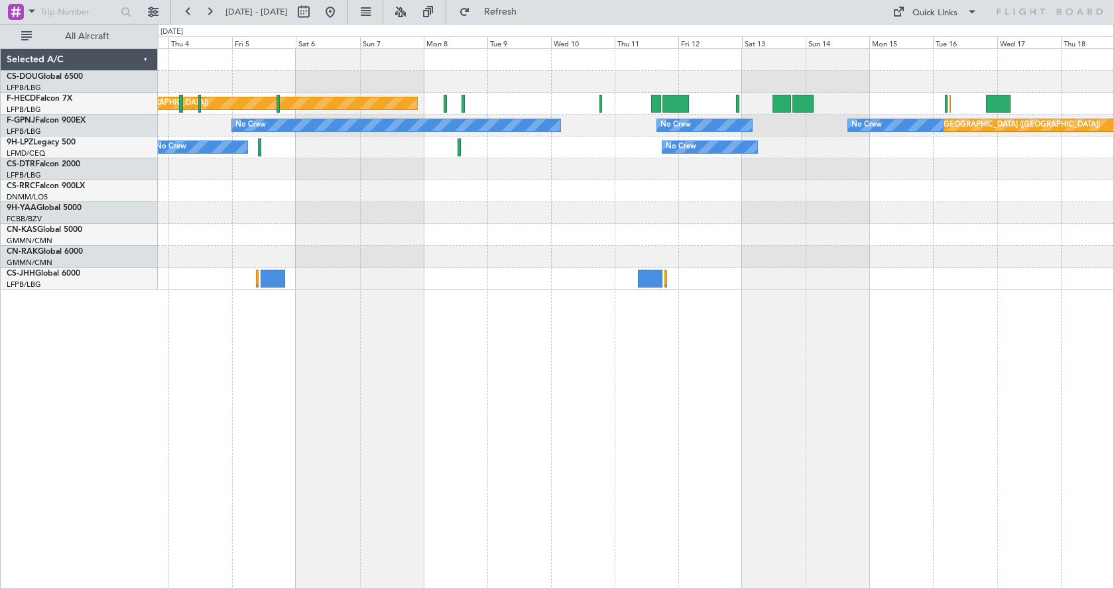
click at [899, 506] on div "Planned Maint [GEOGRAPHIC_DATA] ([GEOGRAPHIC_DATA]) No Crew Planned Maint [GEOG…" at bounding box center [636, 318] width 956 height 541
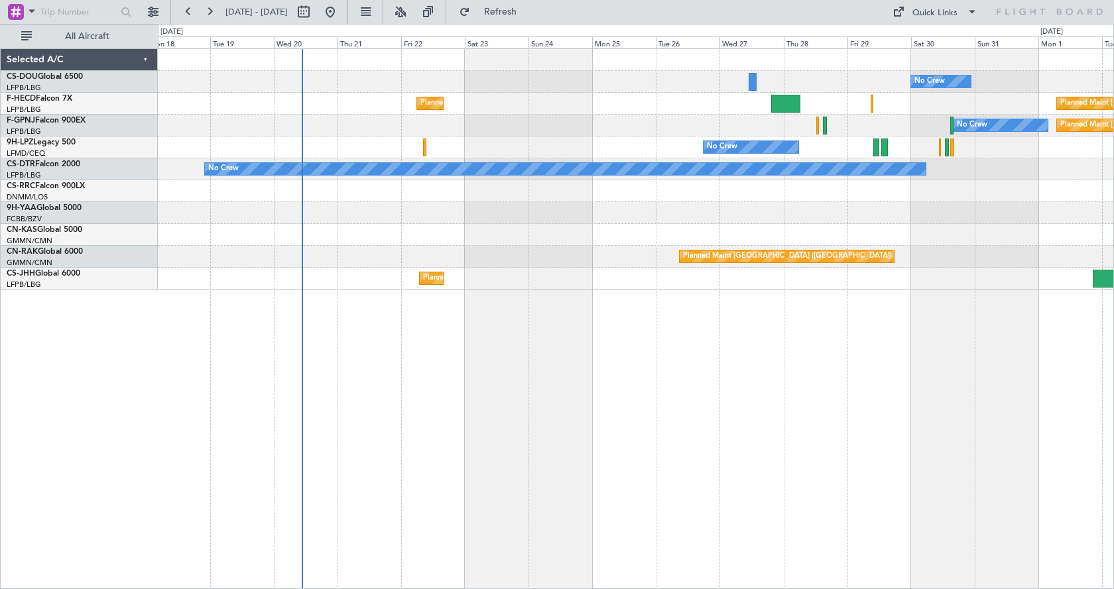
click at [1036, 480] on div "No Crew Planned Maint [GEOGRAPHIC_DATA] ([GEOGRAPHIC_DATA]) Planned Maint [GEOG…" at bounding box center [636, 318] width 956 height 541
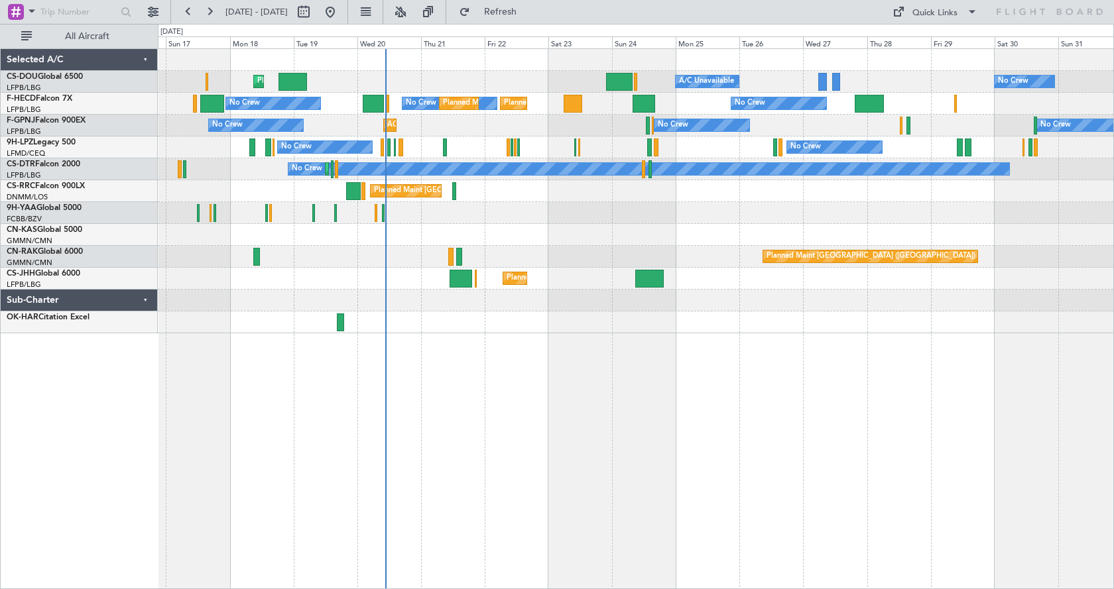
click at [484, 314] on div at bounding box center [635, 323] width 955 height 22
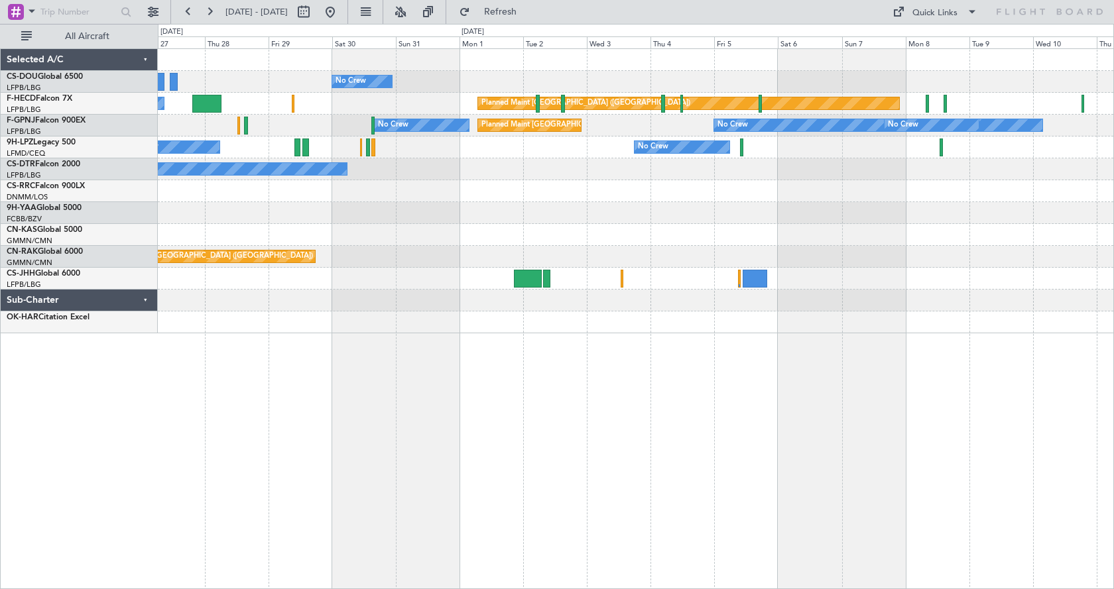
click at [386, 305] on div at bounding box center [635, 301] width 955 height 22
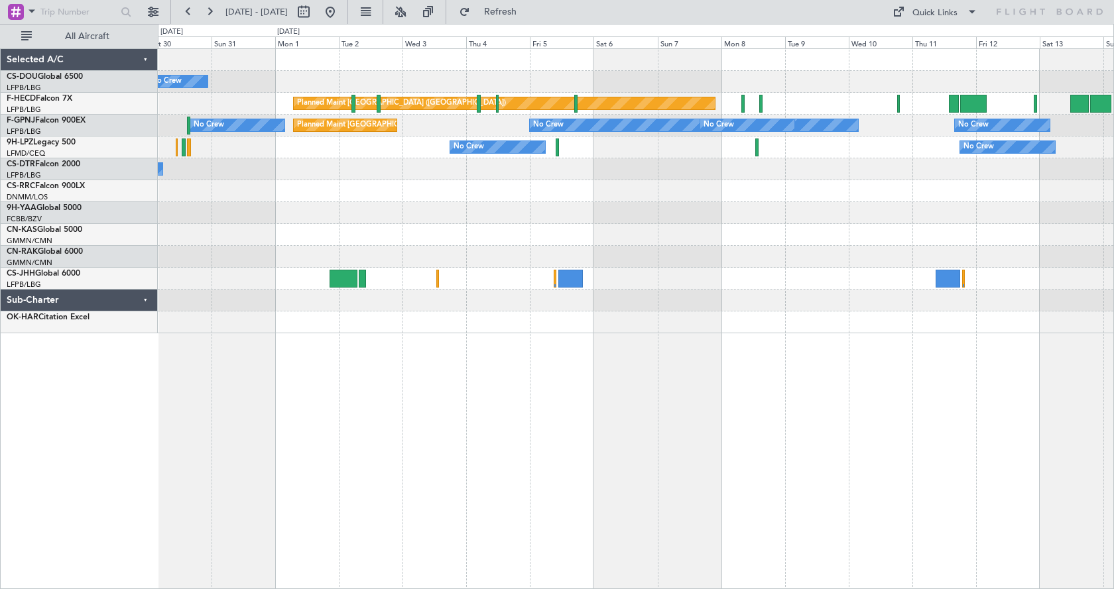
click at [461, 321] on div "No Crew Planned Maint [GEOGRAPHIC_DATA] ([GEOGRAPHIC_DATA]) No Crew No Crew Pla…" at bounding box center [635, 191] width 955 height 284
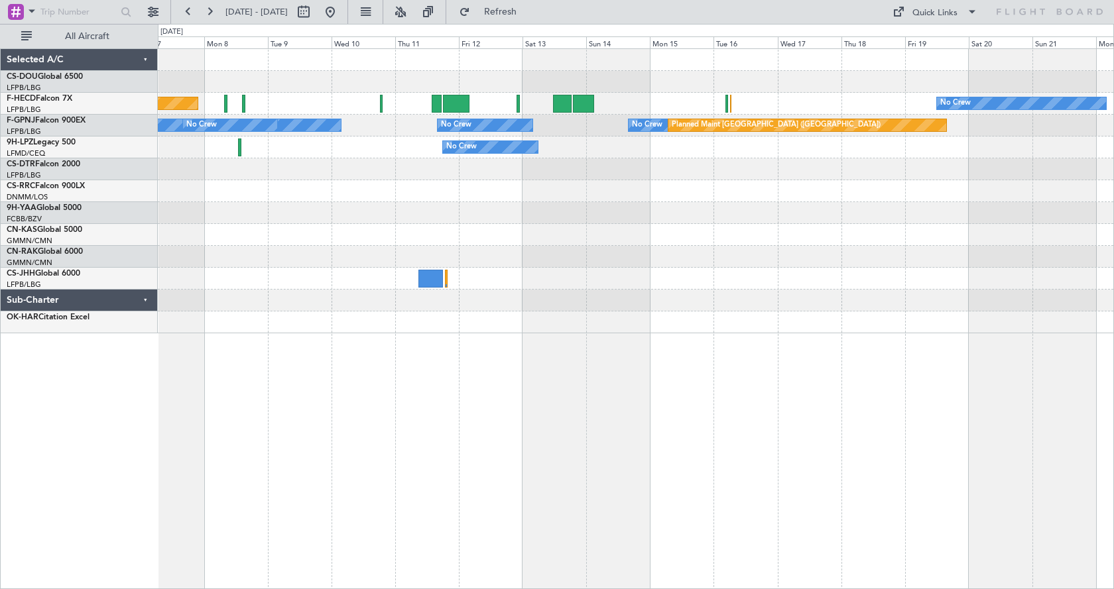
click at [392, 305] on div "Planned Maint [GEOGRAPHIC_DATA] ([GEOGRAPHIC_DATA]) No Crew No Crew No Crew No …" at bounding box center [635, 191] width 955 height 284
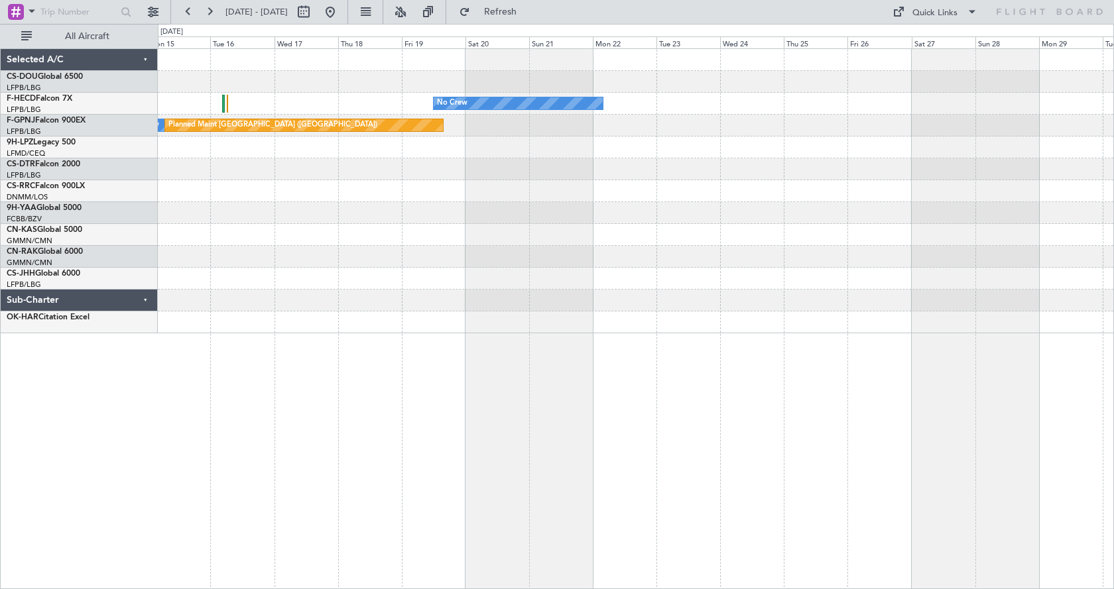
click at [306, 295] on div "No Crew No Crew Planned Maint [GEOGRAPHIC_DATA] ([GEOGRAPHIC_DATA]) No Crew No …" at bounding box center [635, 191] width 955 height 284
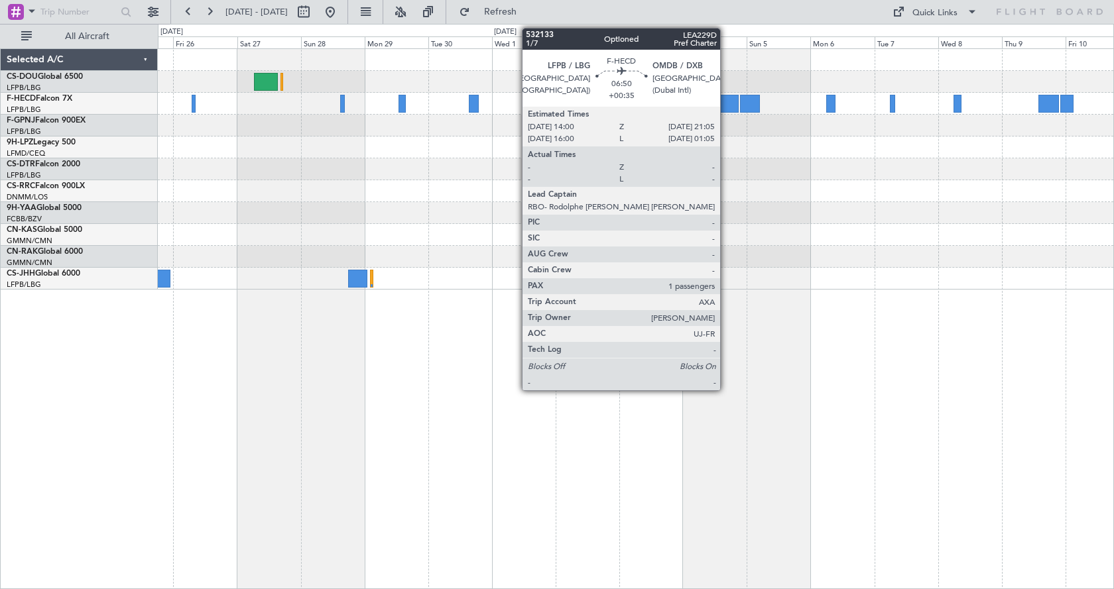
click at [726, 102] on div at bounding box center [728, 104] width 19 height 18
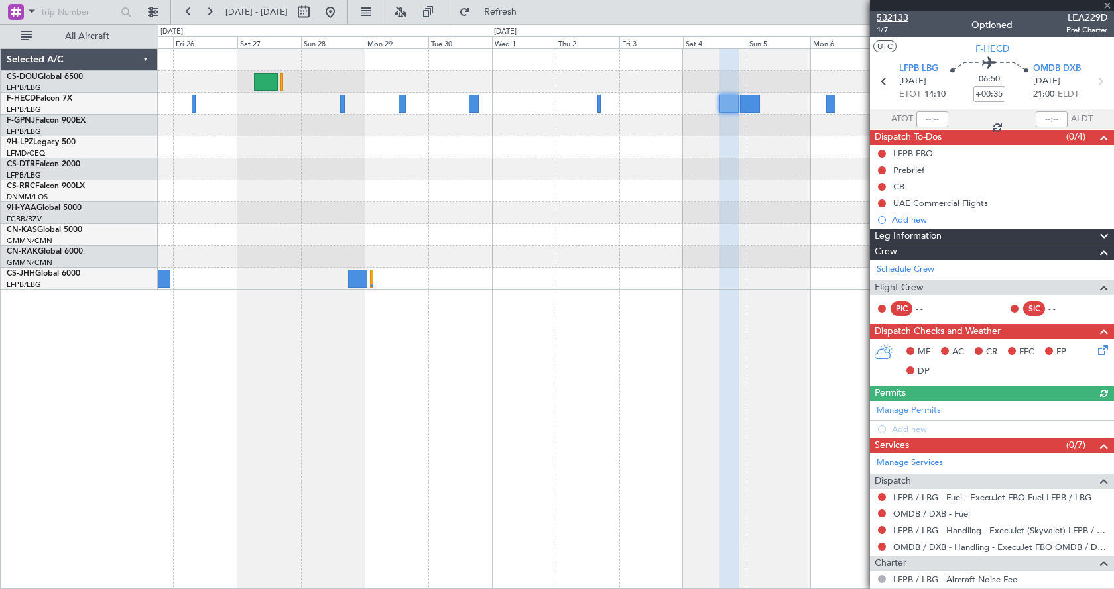
click at [904, 15] on div "532133 1/7 Optioned LEA229D Pref Charter" at bounding box center [992, 24] width 244 height 27
click at [899, 17] on span "532133" at bounding box center [892, 18] width 32 height 14
click at [836, 419] on div "Planned Maint [GEOGRAPHIC_DATA] ([GEOGRAPHIC_DATA]) No Crew No Crew Planned Mai…" at bounding box center [636, 318] width 956 height 541
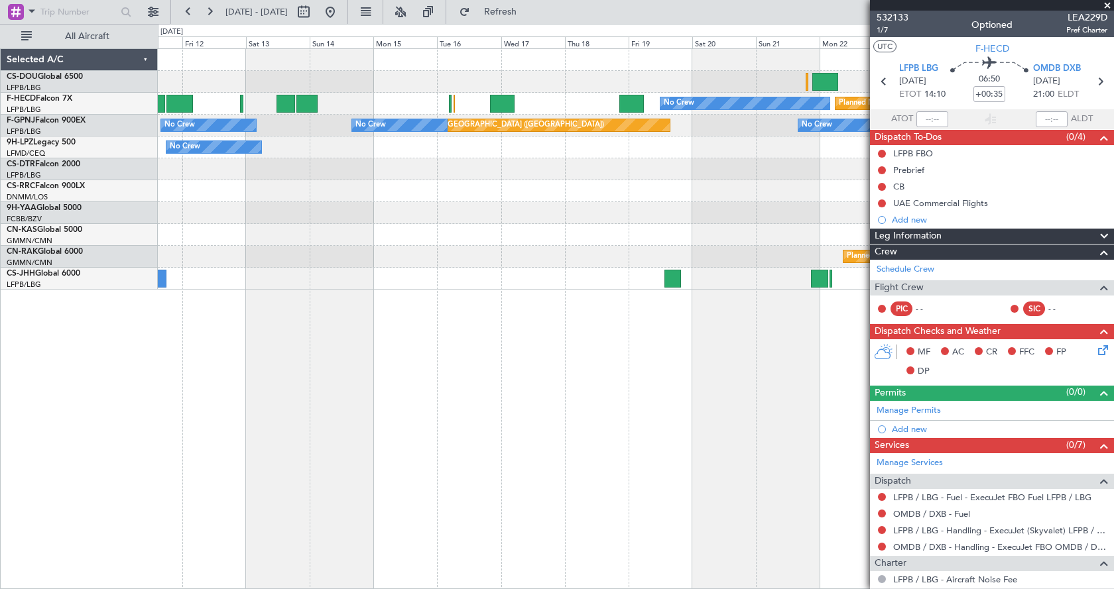
click at [909, 524] on fb-app "[DATE] - [DATE] Refresh Quick Links All Aircraft Planned Maint [GEOGRAPHIC_DATA…" at bounding box center [557, 299] width 1114 height 579
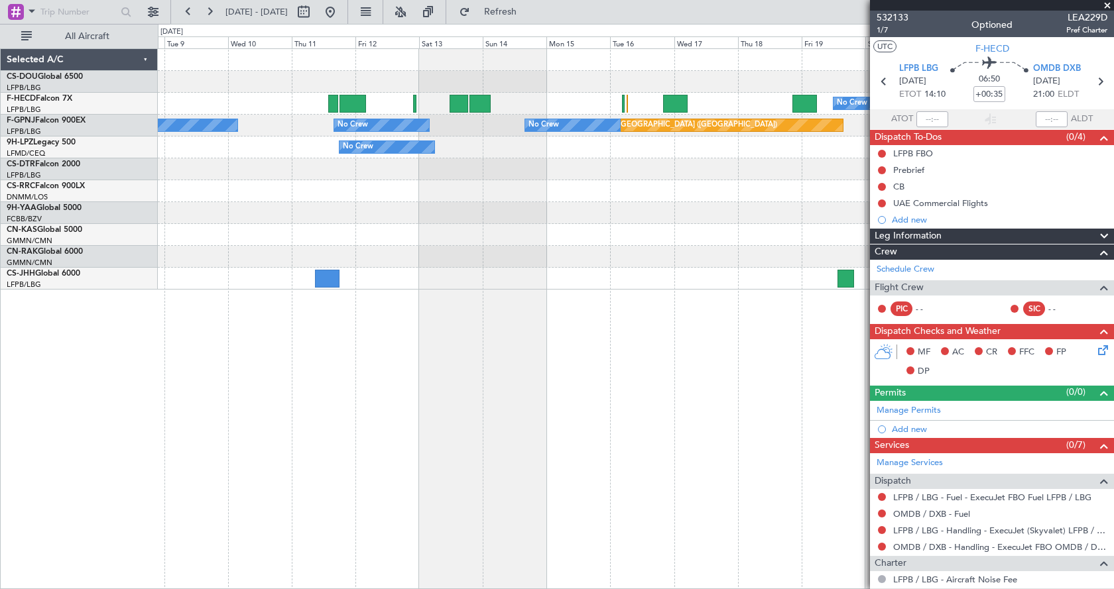
click at [976, 497] on fb-app "[DATE] - [DATE] Refresh Quick Links All Aircraft Planned Maint [GEOGRAPHIC_DATA…" at bounding box center [557, 299] width 1114 height 579
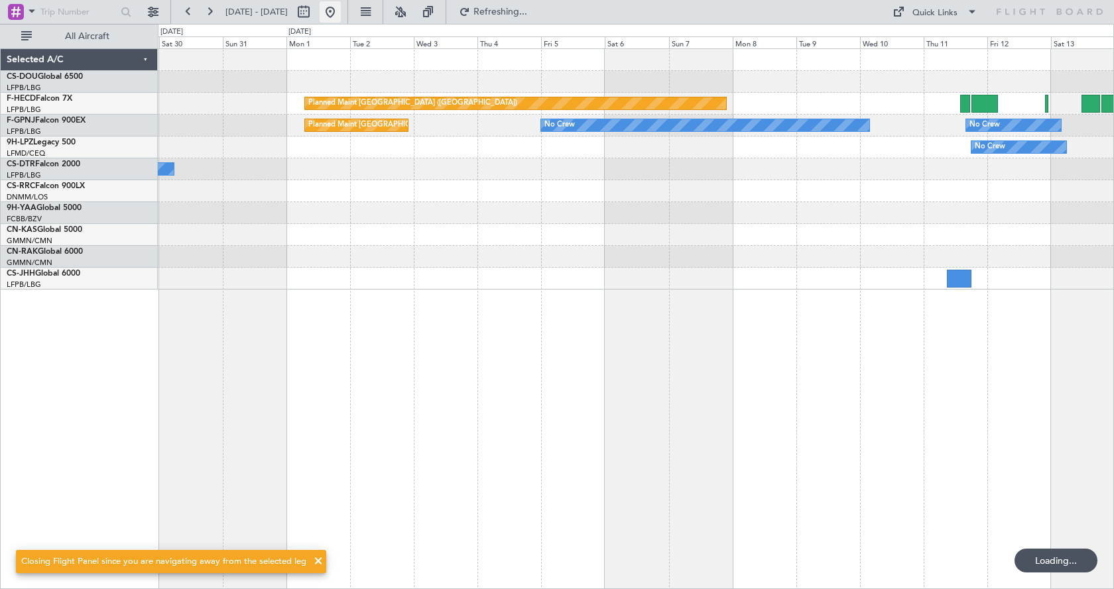
click at [341, 15] on button at bounding box center [329, 11] width 21 height 21
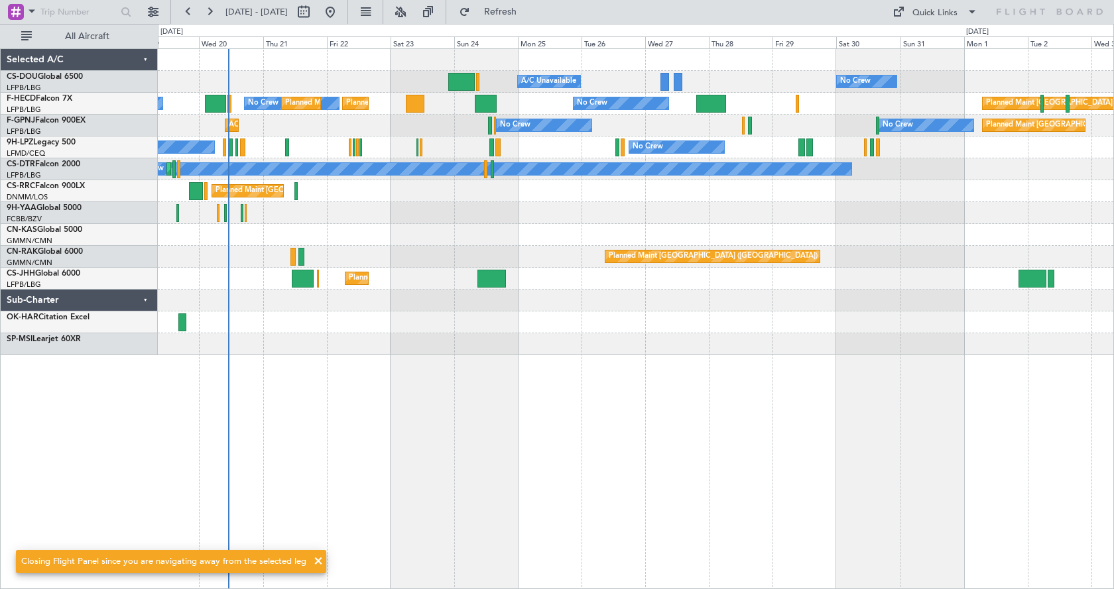
click at [321, 425] on div "Planned Maint [GEOGRAPHIC_DATA] ([GEOGRAPHIC_DATA]) A/C Unavailable No Crew Pla…" at bounding box center [636, 318] width 956 height 541
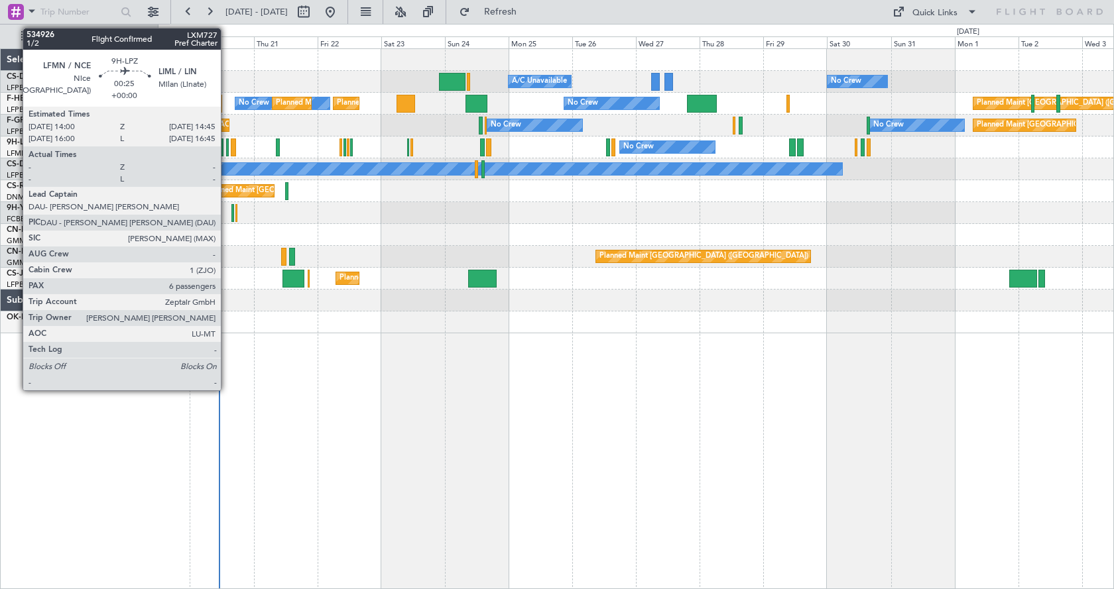
click at [227, 144] on div at bounding box center [227, 148] width 3 height 18
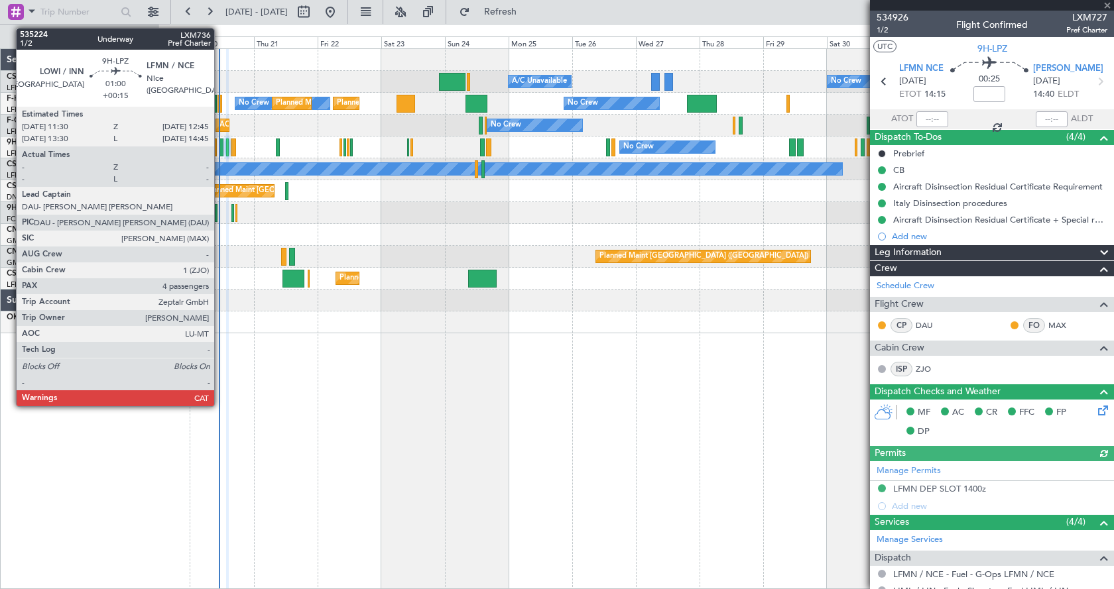
click at [220, 150] on div at bounding box center [221, 148] width 4 height 18
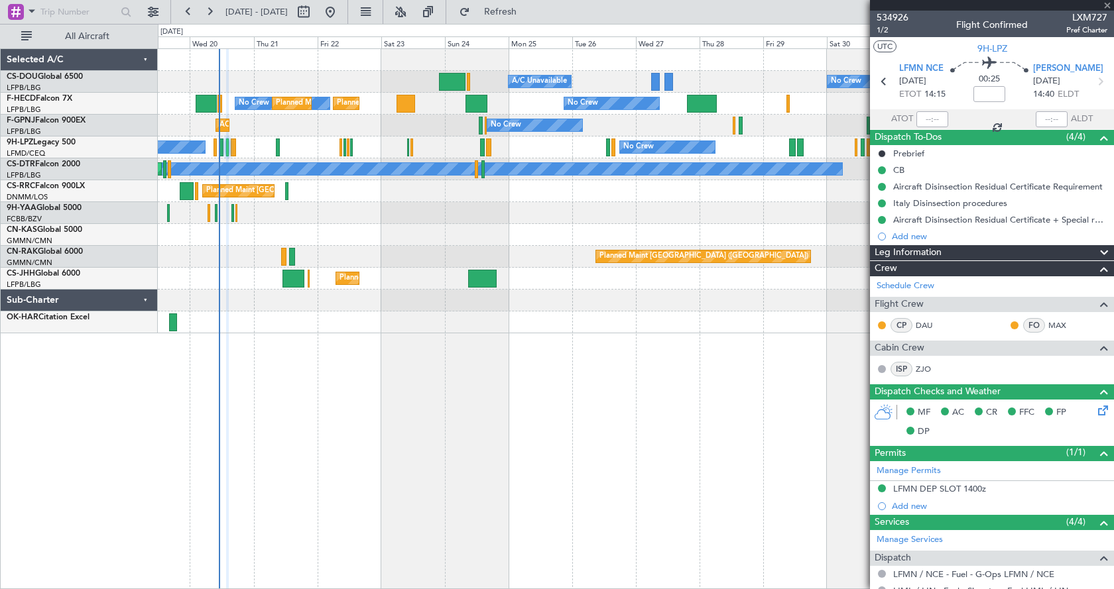
type input "+00:15"
type input "4"
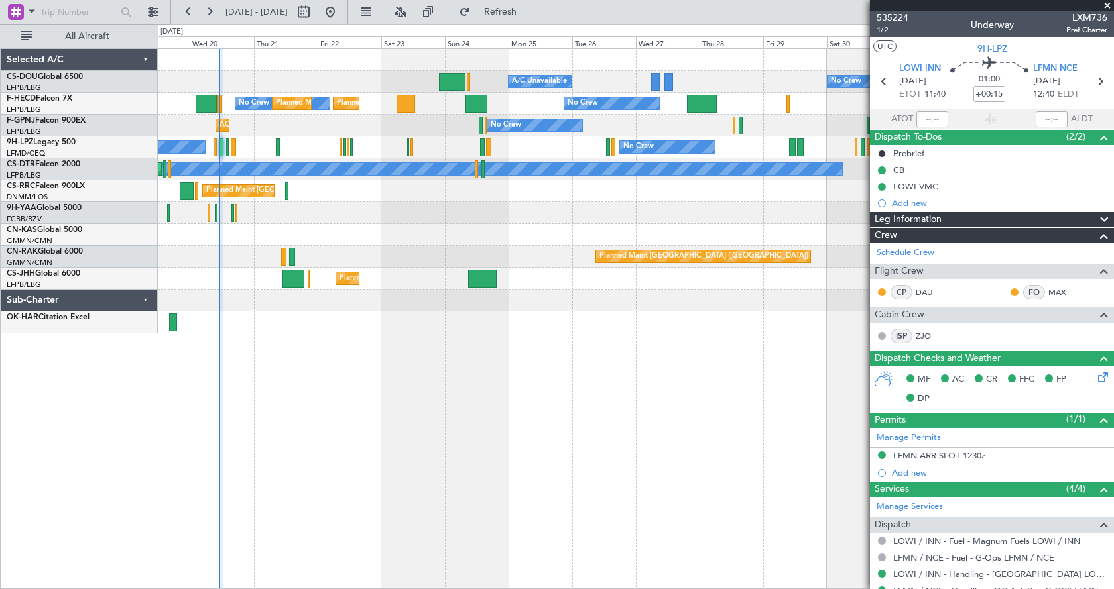
scroll to position [215, 0]
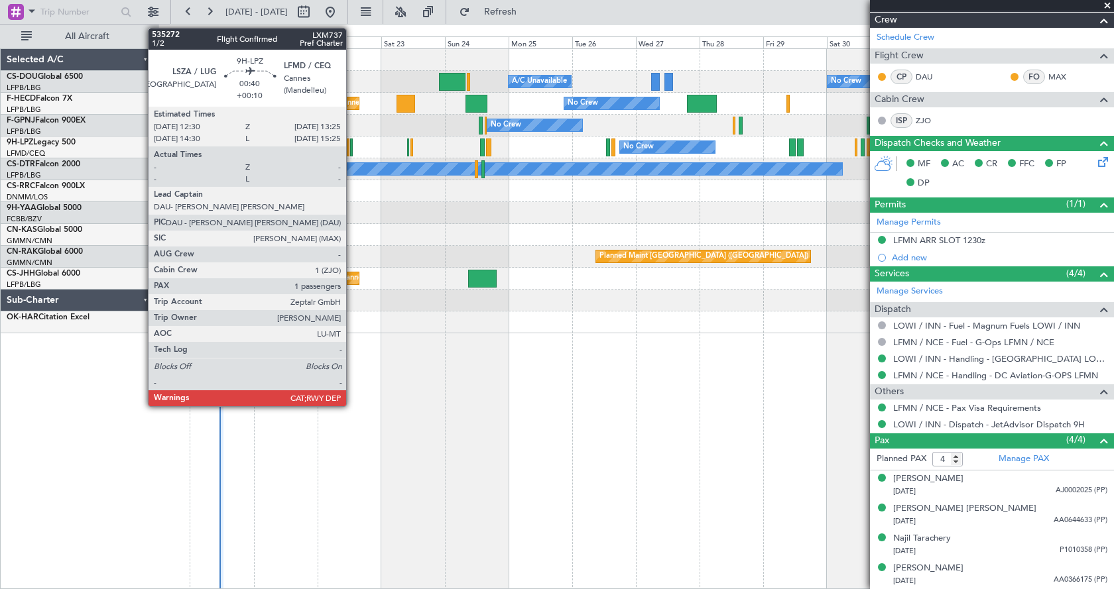
click at [352, 144] on div at bounding box center [351, 148] width 3 height 18
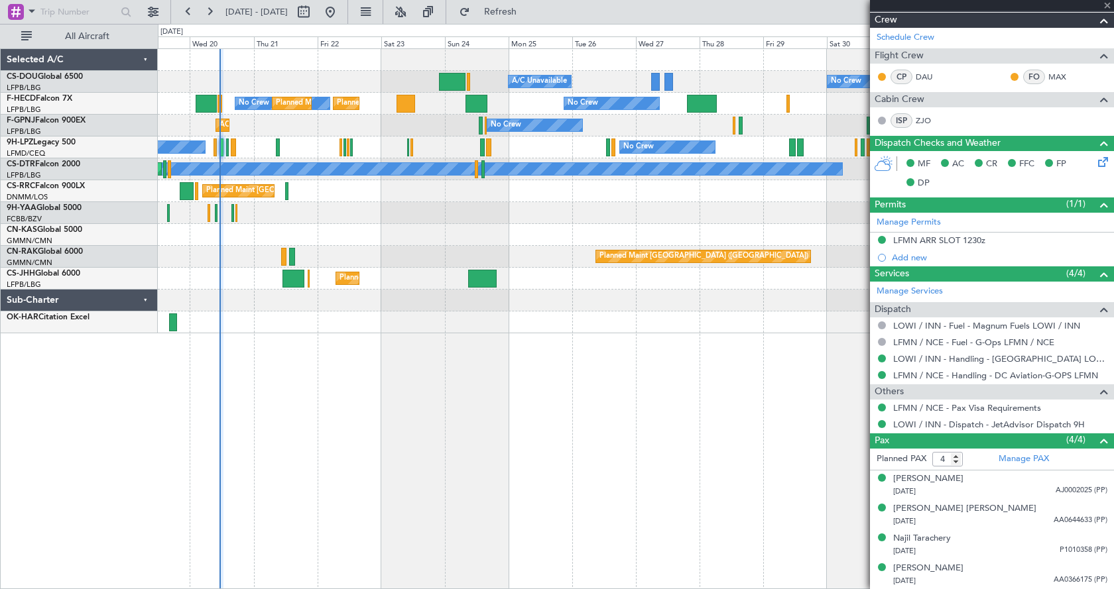
type input "+00:10"
type input "1"
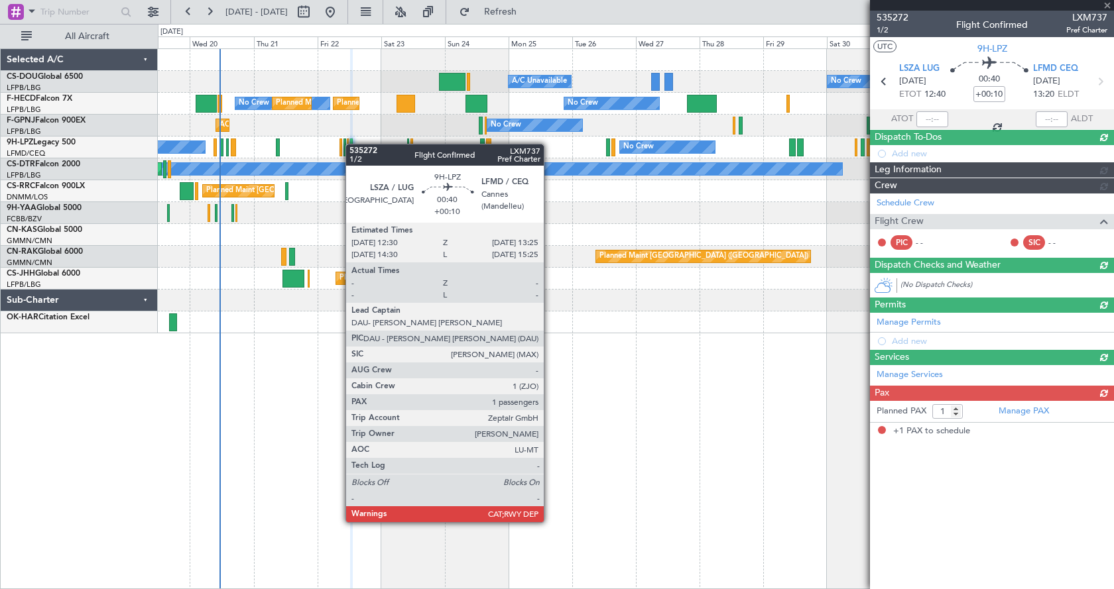
scroll to position [0, 0]
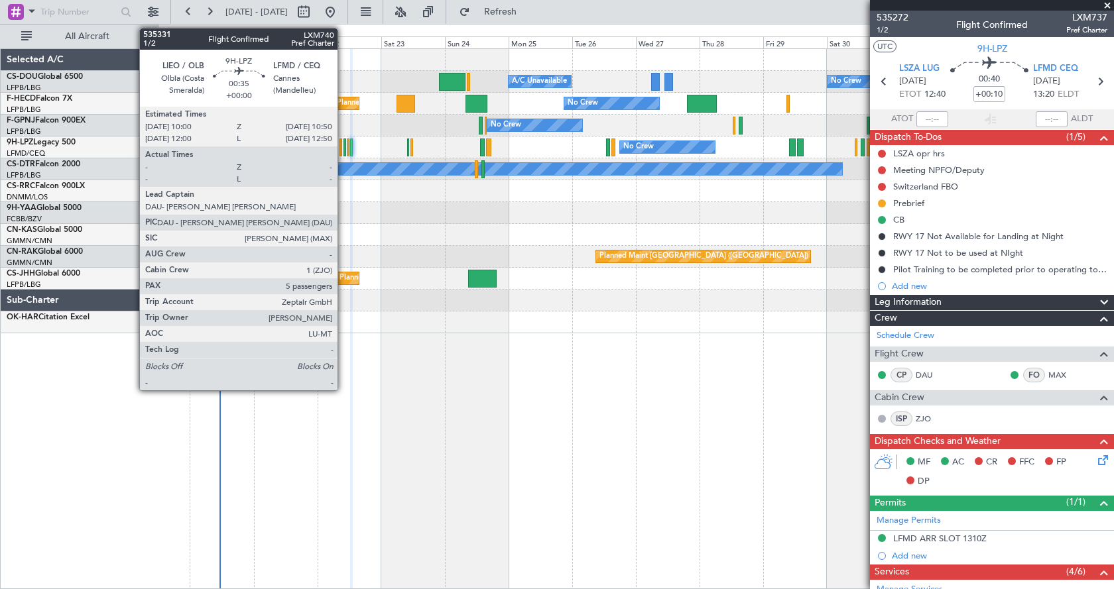
click at [343, 142] on div at bounding box center [344, 148] width 3 height 18
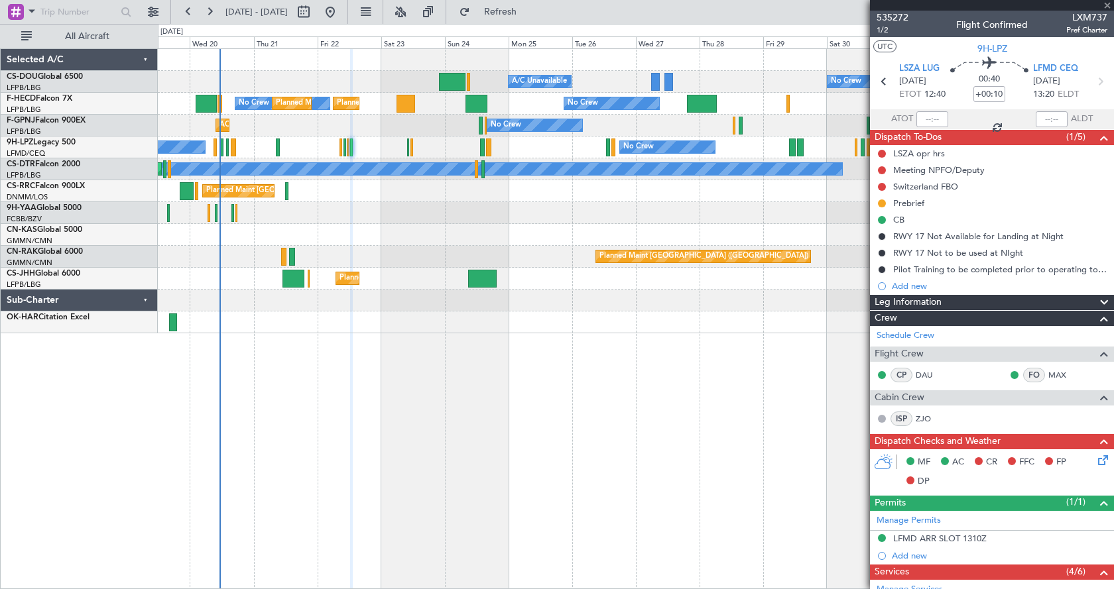
type input "5"
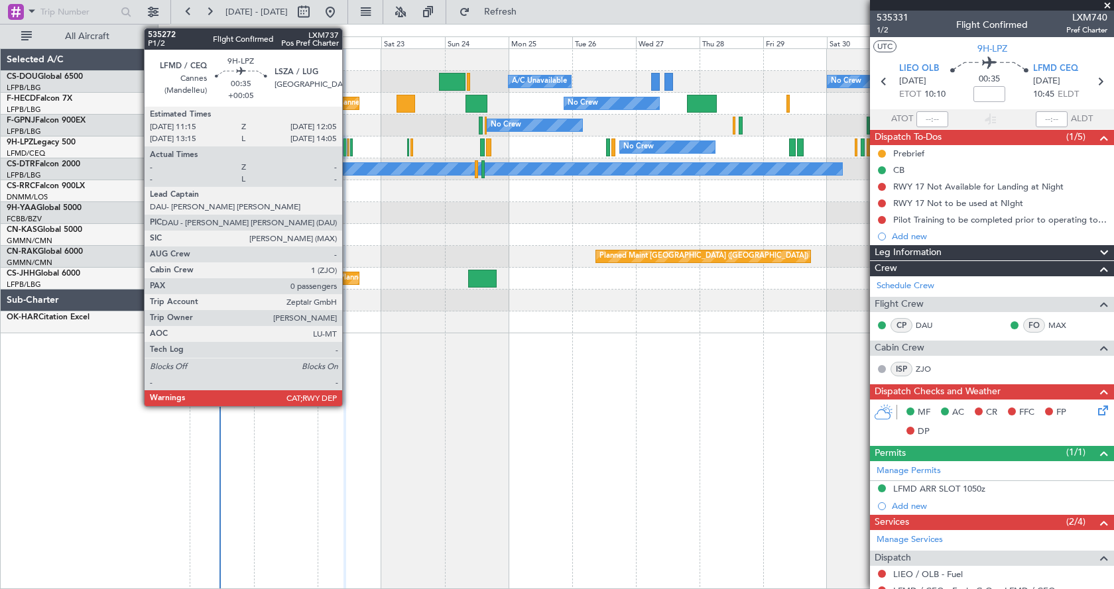
click at [348, 148] on div at bounding box center [348, 148] width 3 height 18
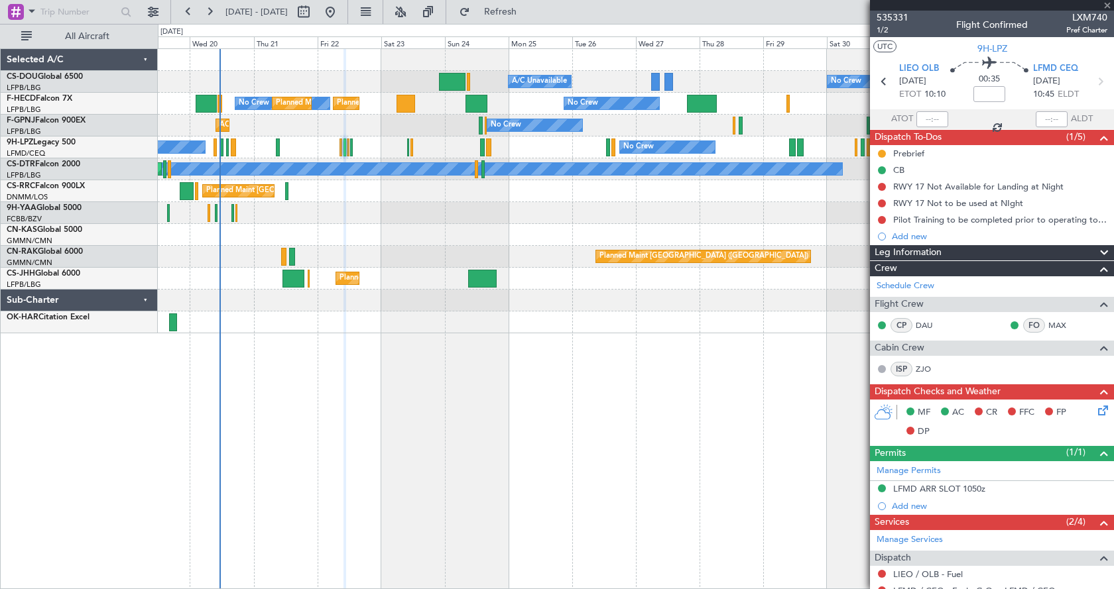
type input "+00:05"
type input "0"
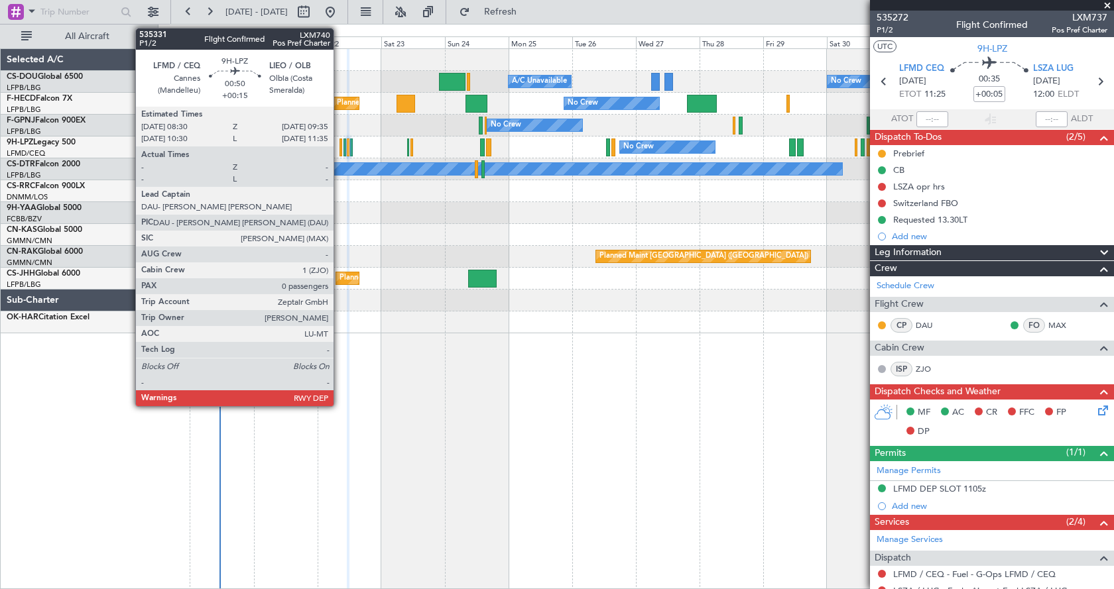
click at [339, 151] on div at bounding box center [340, 148] width 3 height 18
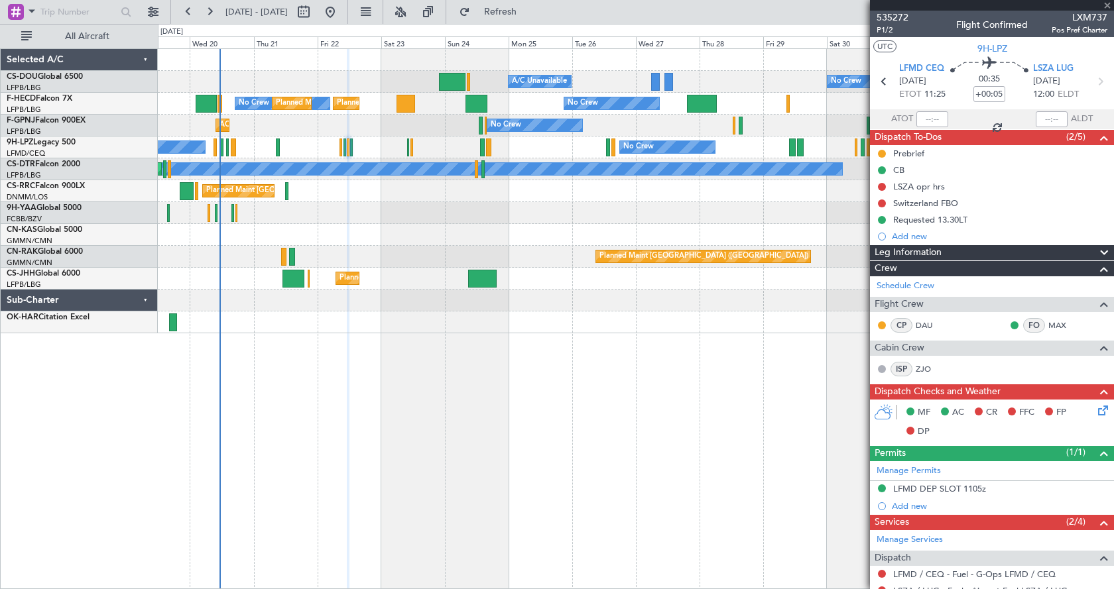
type input "+00:15"
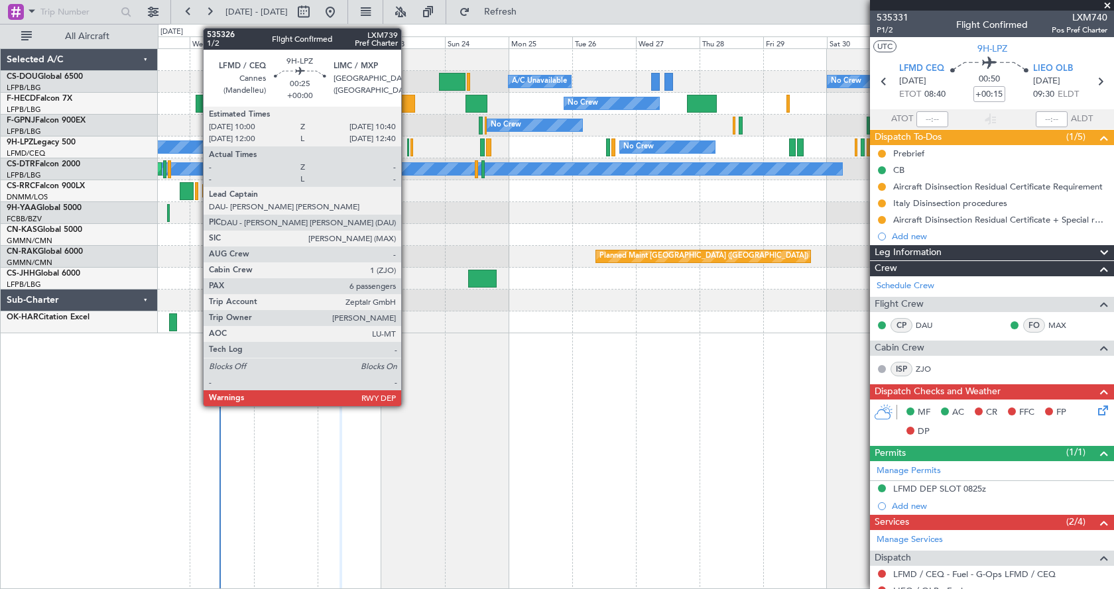
click at [407, 143] on div at bounding box center [408, 148] width 2 height 18
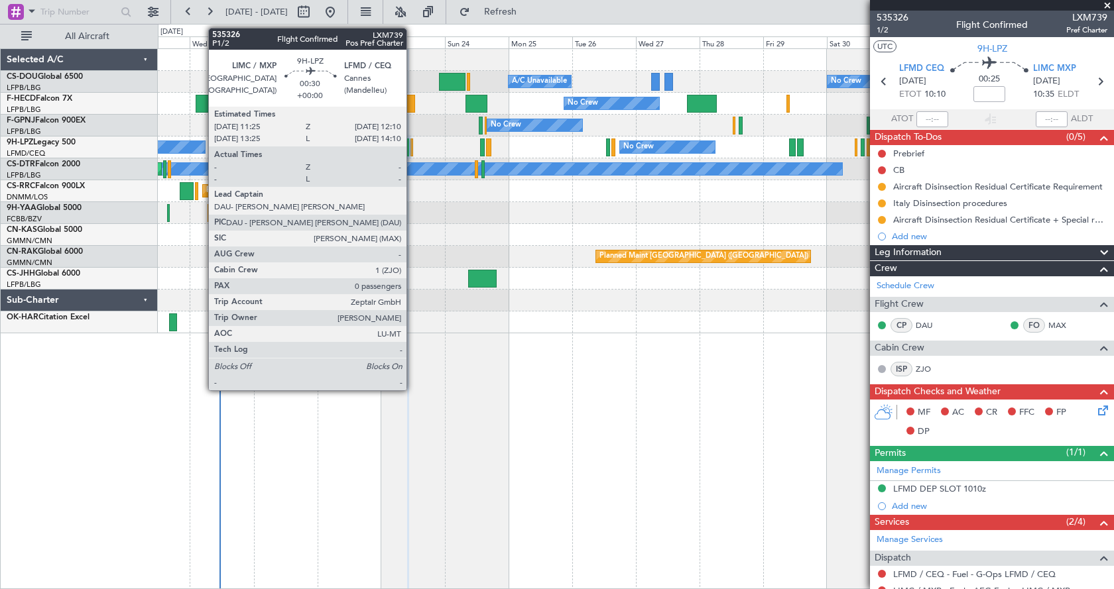
click at [412, 148] on div at bounding box center [411, 148] width 3 height 18
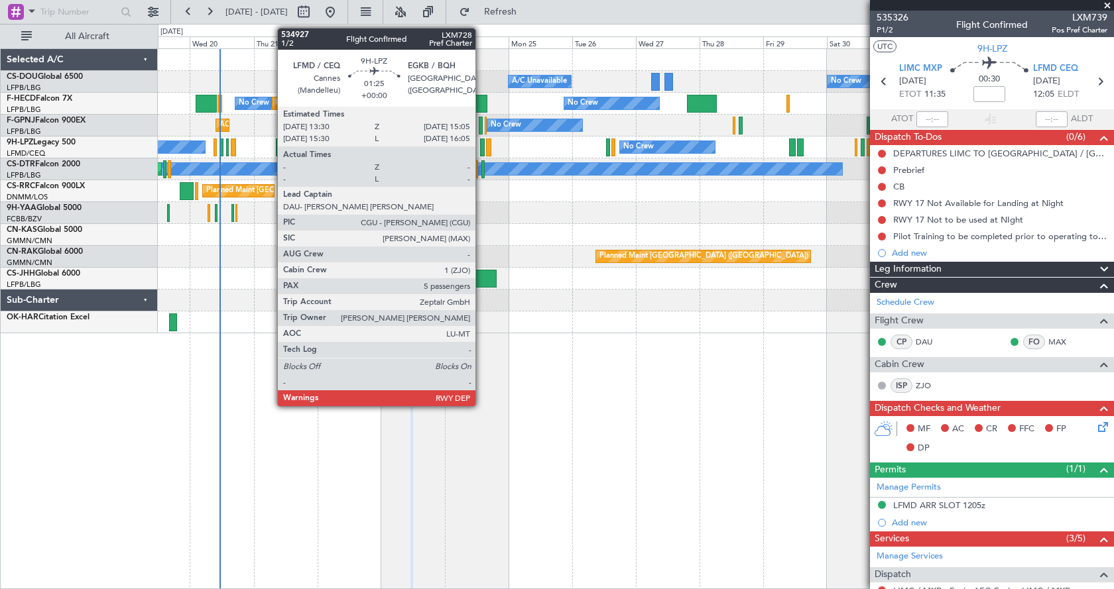
click at [481, 144] on div at bounding box center [482, 148] width 5 height 18
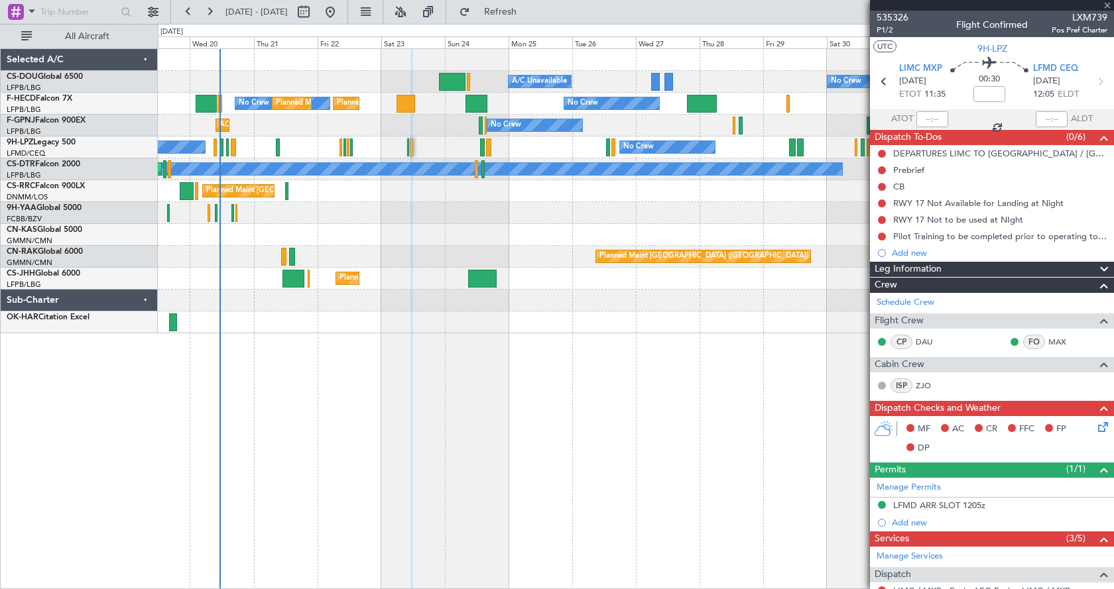
type input "5"
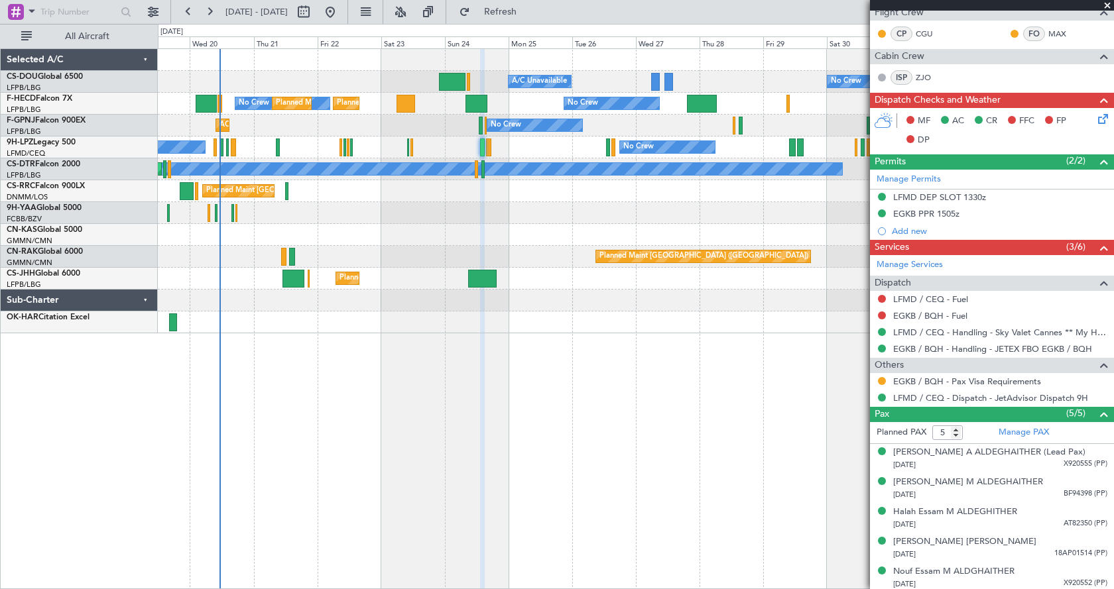
scroll to position [278, 0]
